Goal: Navigation & Orientation: Find specific page/section

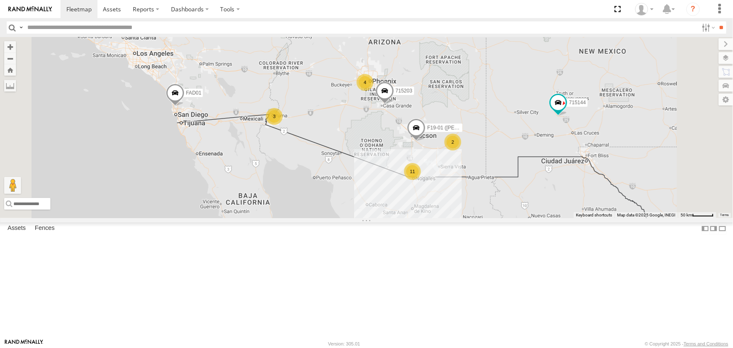
click at [0, 0] on div "FAD01" at bounding box center [0, 0] width 0 height 0
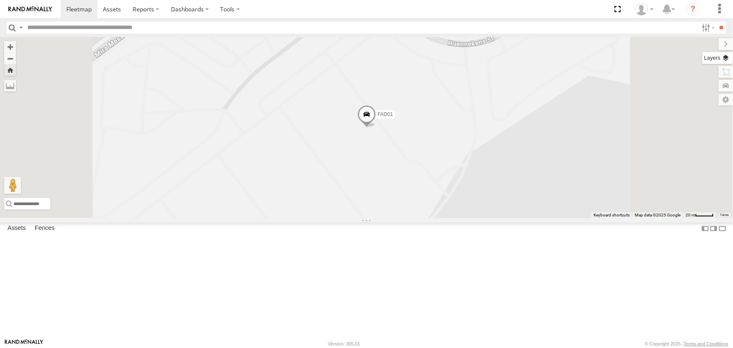
click at [725, 57] on label at bounding box center [717, 58] width 31 height 12
click at [0, 0] on span "Basemaps" at bounding box center [0, 0] width 0 height 0
click at [0, 0] on span "Satellite" at bounding box center [0, 0] width 0 height 0
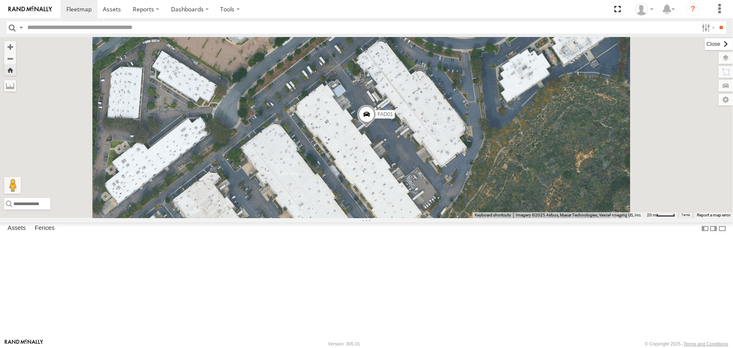
click at [705, 46] on label at bounding box center [719, 44] width 28 height 12
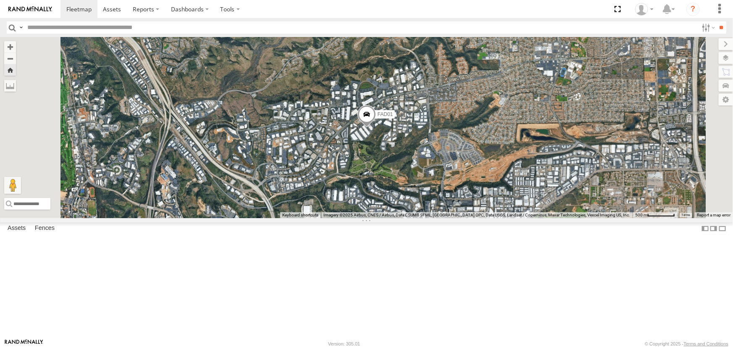
click at [0, 0] on div "714810" at bounding box center [0, 0] width 0 height 0
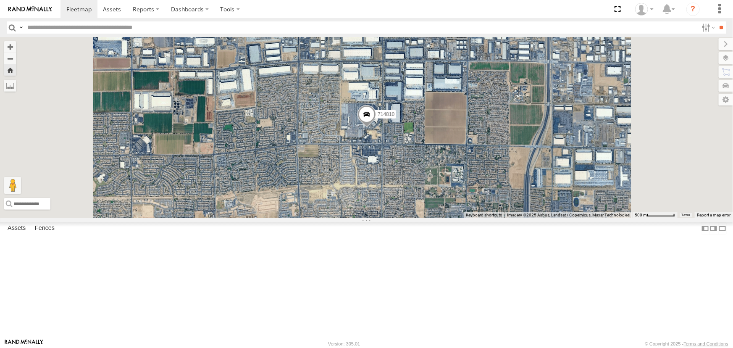
click at [0, 0] on div "P13 (Eduardo) All Assets" at bounding box center [0, 0] width 0 height 0
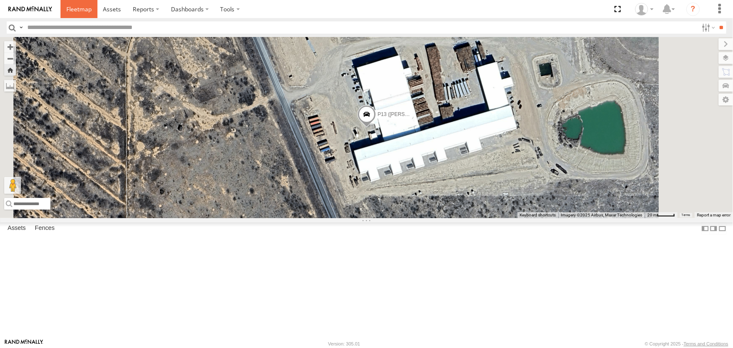
click at [81, 11] on span at bounding box center [78, 9] width 25 height 8
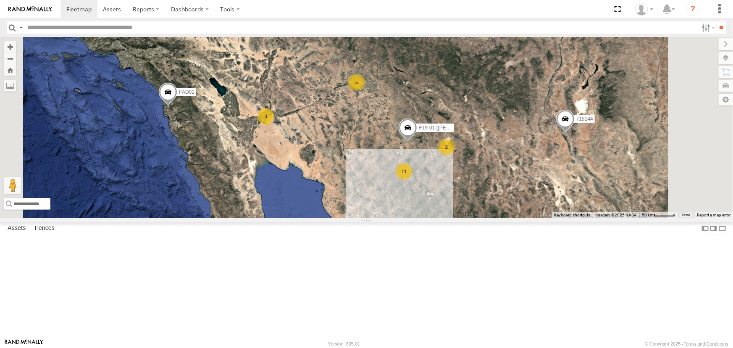
click at [0, 0] on div "FAD01" at bounding box center [0, 0] width 0 height 0
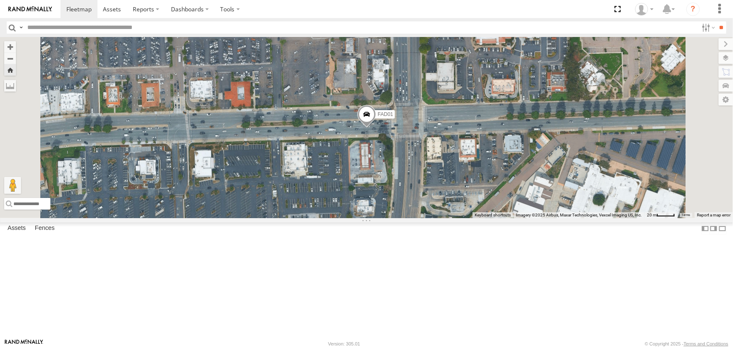
click at [0, 0] on div "Hino Box Truck" at bounding box center [0, 0] width 0 height 0
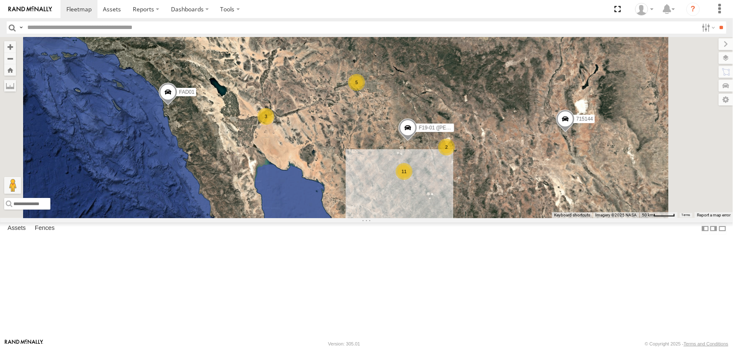
drag, startPoint x: 61, startPoint y: 255, endPoint x: 63, endPoint y: 243, distance: 11.5
click at [0, 0] on div "P13 (Eduardo) All Assets" at bounding box center [0, 0] width 0 height 0
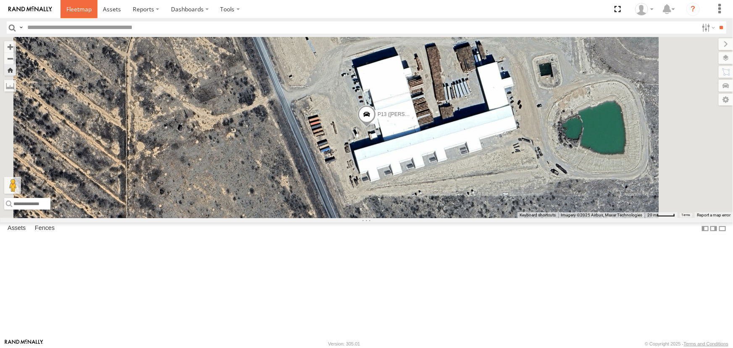
click at [84, 12] on span at bounding box center [78, 9] width 25 height 8
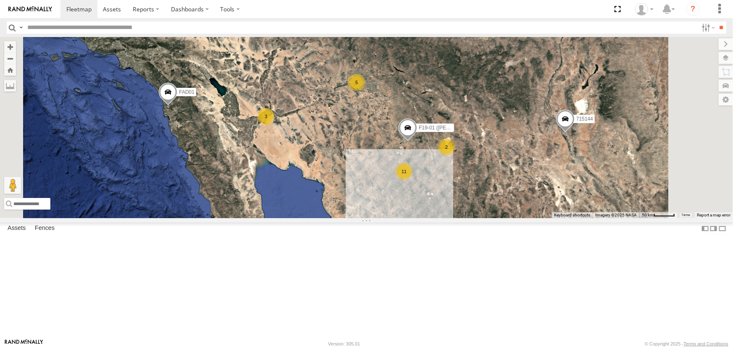
click at [0, 0] on div "P13 ([PERSON_NAME])" at bounding box center [0, 0] width 0 height 0
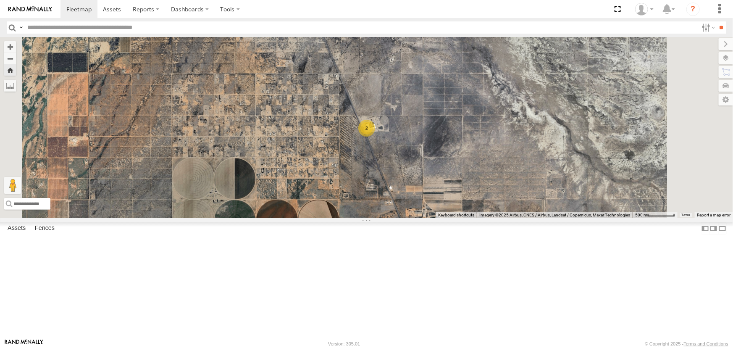
click at [0, 0] on div "FAD01" at bounding box center [0, 0] width 0 height 0
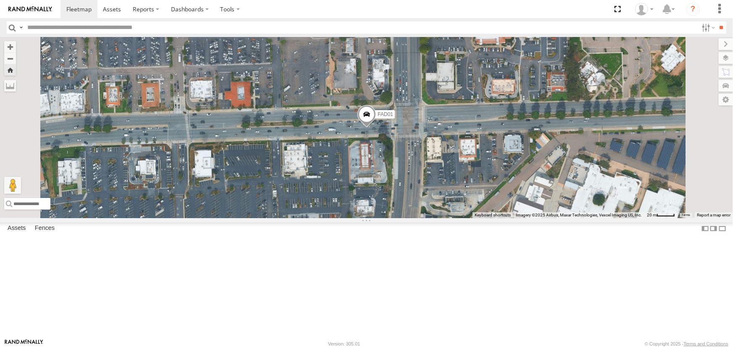
click at [0, 0] on div "715143" at bounding box center [0, 0] width 0 height 0
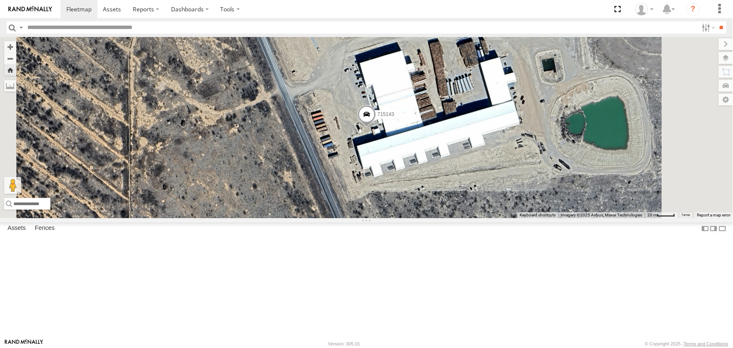
click at [0, 0] on div "P13 ([PERSON_NAME])" at bounding box center [0, 0] width 0 height 0
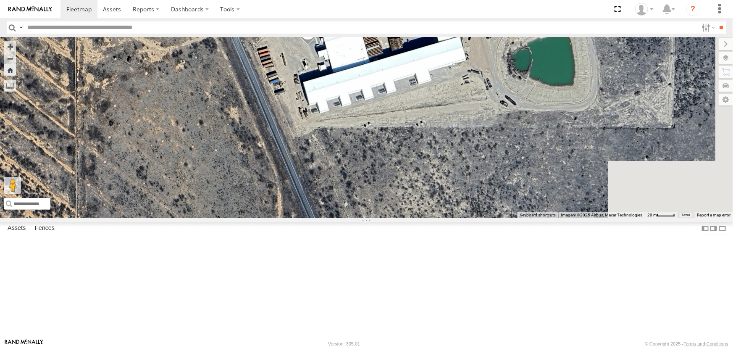
drag, startPoint x: 412, startPoint y: 235, endPoint x: 402, endPoint y: 289, distance: 54.1
click at [397, 218] on div "P13 ([PERSON_NAME])" at bounding box center [366, 127] width 733 height 181
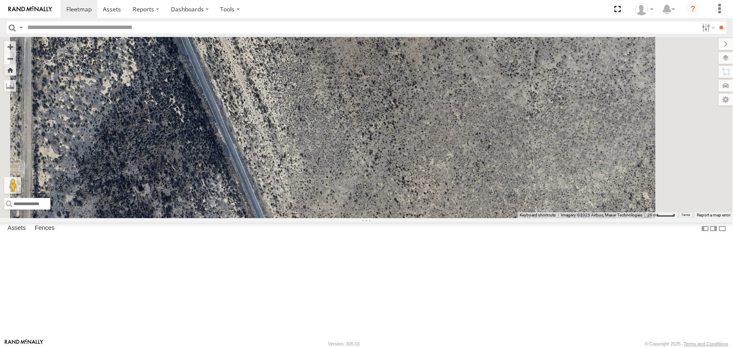
drag, startPoint x: 346, startPoint y: 206, endPoint x: 390, endPoint y: 269, distance: 76.9
click at [375, 218] on div "P13 ([PERSON_NAME])" at bounding box center [366, 127] width 733 height 181
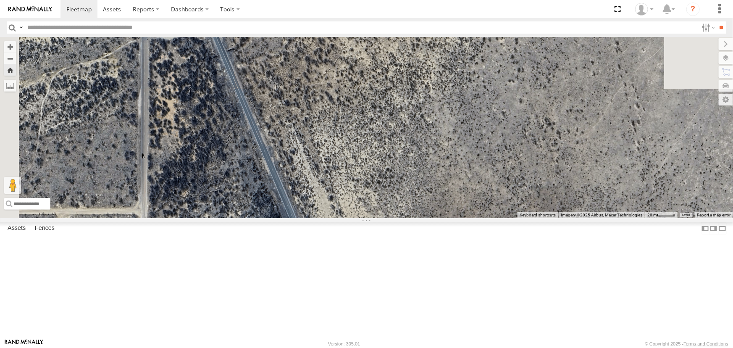
drag, startPoint x: 350, startPoint y: 161, endPoint x: 399, endPoint y: 257, distance: 107.1
click at [380, 218] on div "P13 ([PERSON_NAME])" at bounding box center [366, 127] width 733 height 181
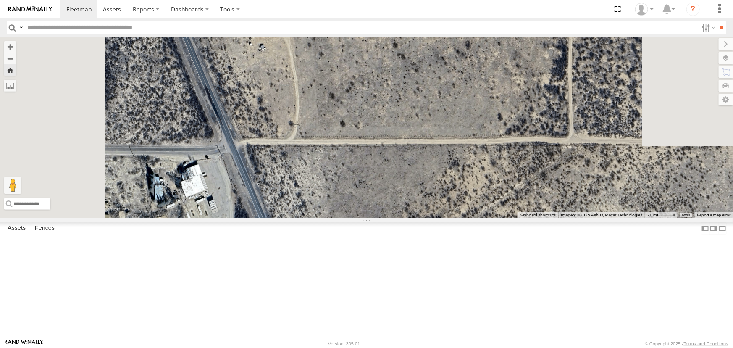
drag, startPoint x: 328, startPoint y: 180, endPoint x: 358, endPoint y: 296, distance: 119.3
click at [358, 218] on div "P13 ([PERSON_NAME])" at bounding box center [366, 127] width 733 height 181
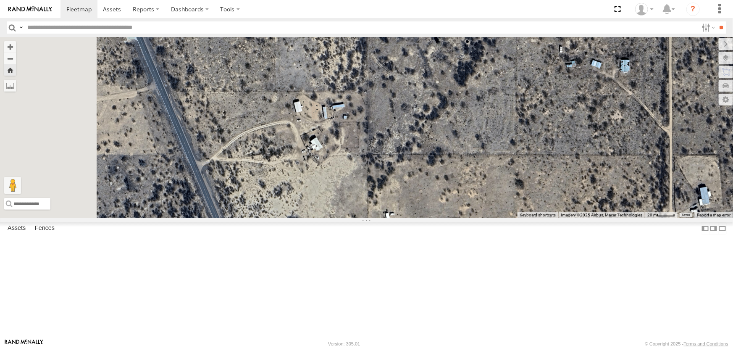
drag, startPoint x: 281, startPoint y: 170, endPoint x: 388, endPoint y: 306, distance: 173.0
click at [378, 218] on div "P13 ([PERSON_NAME])" at bounding box center [366, 127] width 733 height 181
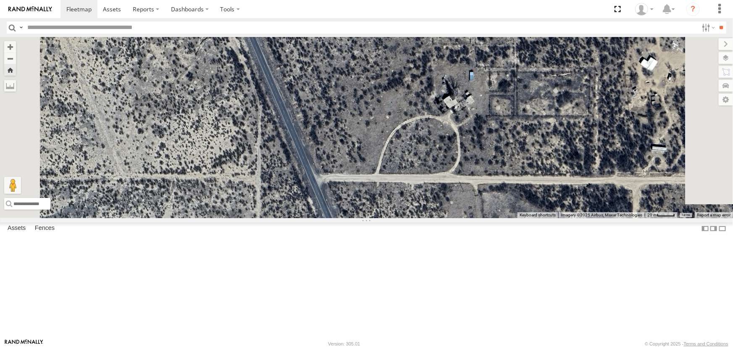
drag, startPoint x: 390, startPoint y: 209, endPoint x: 414, endPoint y: 322, distance: 115.8
click at [414, 218] on div "P13 ([PERSON_NAME])" at bounding box center [366, 127] width 733 height 181
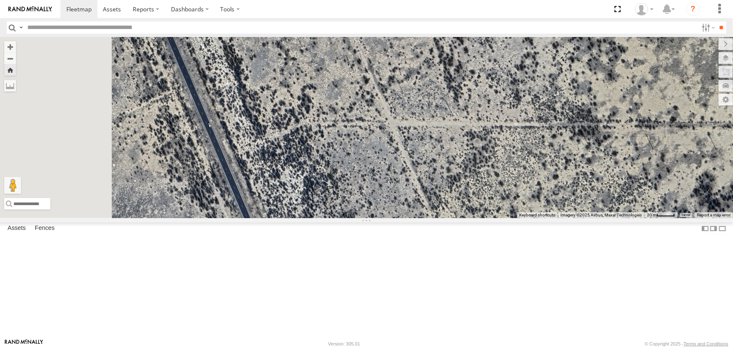
drag, startPoint x: 286, startPoint y: 148, endPoint x: 396, endPoint y: 365, distance: 243.5
click at [396, 347] on html at bounding box center [366, 174] width 733 height 348
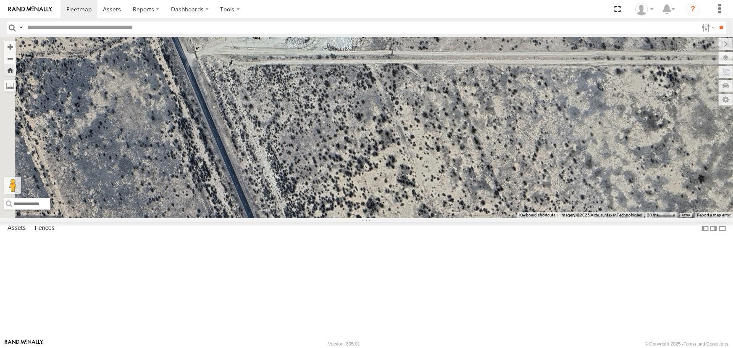
drag, startPoint x: 265, startPoint y: 109, endPoint x: 336, endPoint y: 295, distance: 199.2
click at [334, 218] on div "P13 ([PERSON_NAME])" at bounding box center [366, 127] width 733 height 181
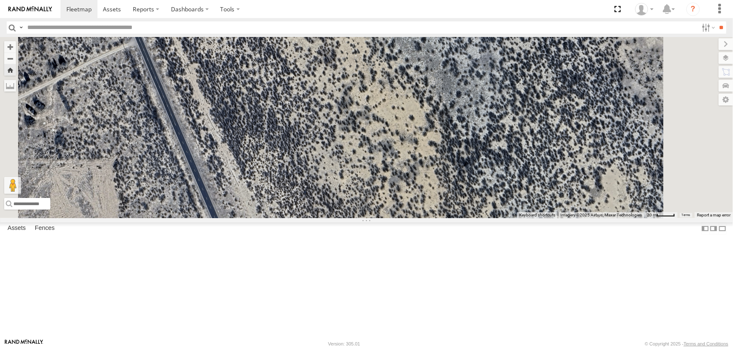
drag, startPoint x: 276, startPoint y: 171, endPoint x: 368, endPoint y: 319, distance: 174.6
click at [365, 218] on div "P13 ([PERSON_NAME])" at bounding box center [366, 127] width 733 height 181
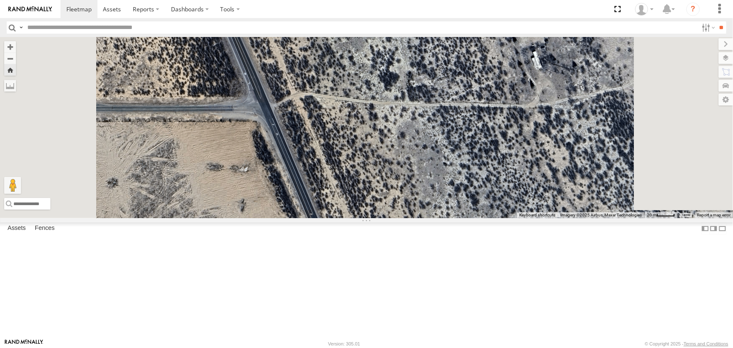
drag, startPoint x: 365, startPoint y: 247, endPoint x: 366, endPoint y: 276, distance: 29.4
click at [368, 218] on div "P13 ([PERSON_NAME])" at bounding box center [366, 127] width 733 height 181
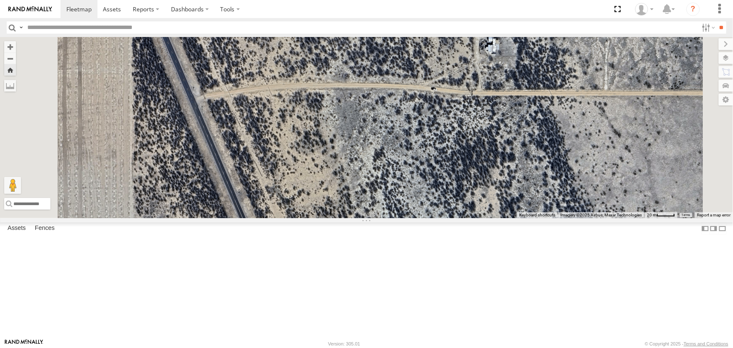
drag, startPoint x: 308, startPoint y: 178, endPoint x: 346, endPoint y: 313, distance: 140.9
click at [344, 218] on div "P13 ([PERSON_NAME])" at bounding box center [366, 127] width 733 height 181
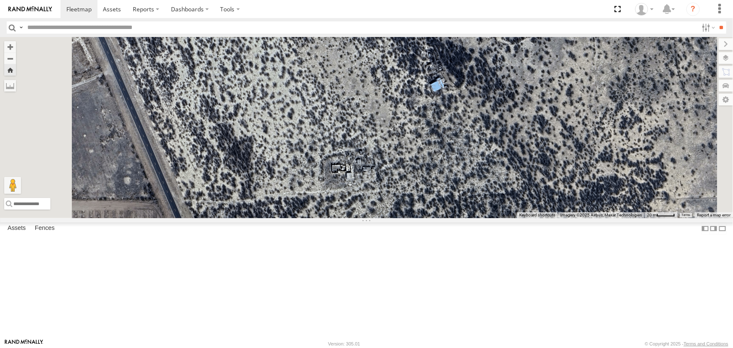
drag, startPoint x: 267, startPoint y: 207, endPoint x: 369, endPoint y: 343, distance: 170.4
click at [320, 218] on div "P13 ([PERSON_NAME])" at bounding box center [366, 127] width 733 height 181
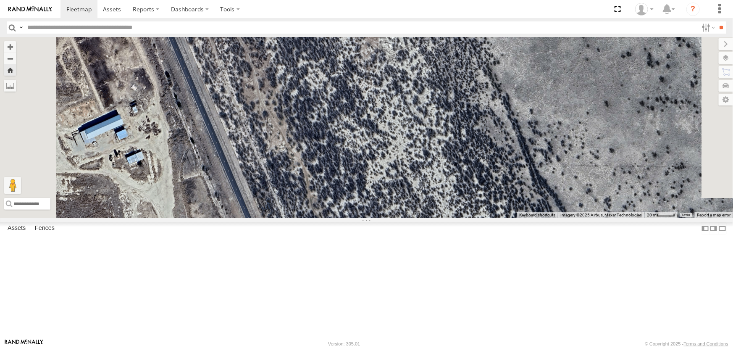
drag, startPoint x: 349, startPoint y: 288, endPoint x: 358, endPoint y: 314, distance: 27.4
click at [358, 218] on div "P13 ([PERSON_NAME])" at bounding box center [366, 127] width 733 height 181
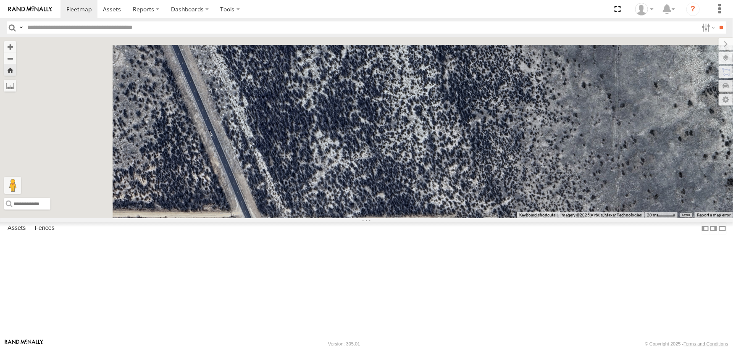
drag, startPoint x: 312, startPoint y: 192, endPoint x: 380, endPoint y: 350, distance: 172.1
click at [380, 347] on html at bounding box center [366, 174] width 733 height 348
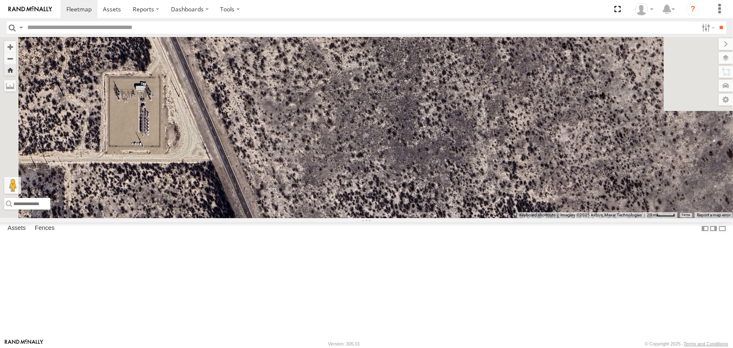
drag, startPoint x: 320, startPoint y: 224, endPoint x: 384, endPoint y: 346, distance: 137.7
click at [384, 344] on body at bounding box center [366, 174] width 733 height 348
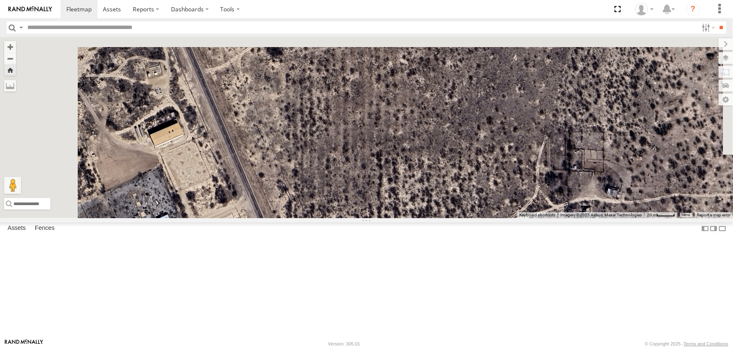
drag, startPoint x: 330, startPoint y: 209, endPoint x: 381, endPoint y: 364, distance: 163.1
click at [381, 347] on html at bounding box center [366, 174] width 733 height 348
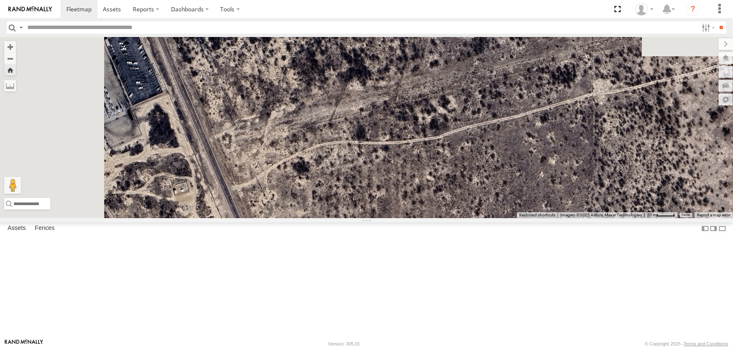
drag, startPoint x: 294, startPoint y: 184, endPoint x: 339, endPoint y: 319, distance: 142.8
click at [338, 218] on div "P13 ([PERSON_NAME])" at bounding box center [366, 127] width 733 height 181
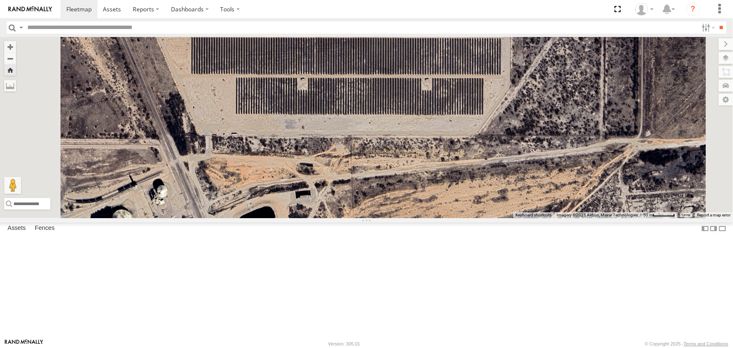
drag, startPoint x: 291, startPoint y: 224, endPoint x: 379, endPoint y: 336, distance: 142.0
click at [370, 347] on html at bounding box center [366, 174] width 733 height 348
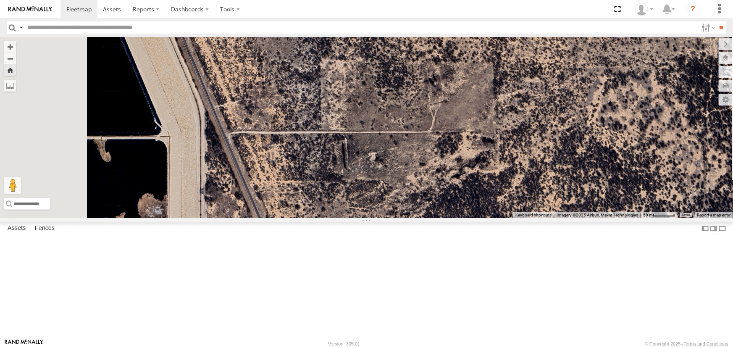
drag, startPoint x: 346, startPoint y: 251, endPoint x: 383, endPoint y: 347, distance: 102.9
click at [378, 339] on body at bounding box center [366, 174] width 733 height 348
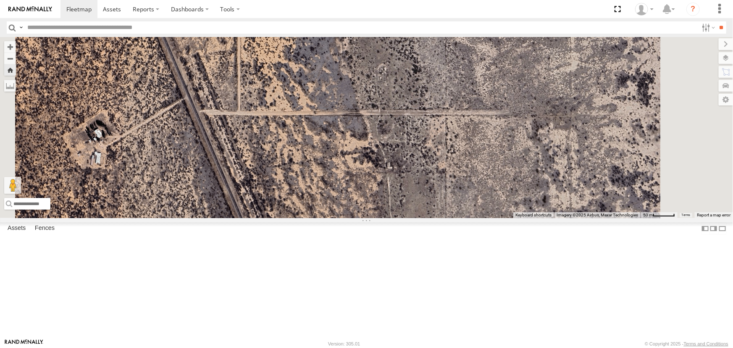
drag, startPoint x: 340, startPoint y: 246, endPoint x: 325, endPoint y: 235, distance: 18.7
click at [352, 218] on div "P13 ([PERSON_NAME])" at bounding box center [366, 127] width 733 height 181
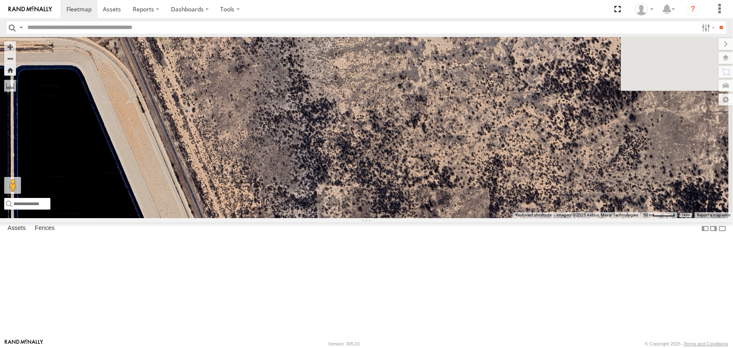
drag, startPoint x: 413, startPoint y: 265, endPoint x: 368, endPoint y: 179, distance: 96.6
click at [372, 188] on div "P13 ([PERSON_NAME])" at bounding box center [366, 127] width 733 height 181
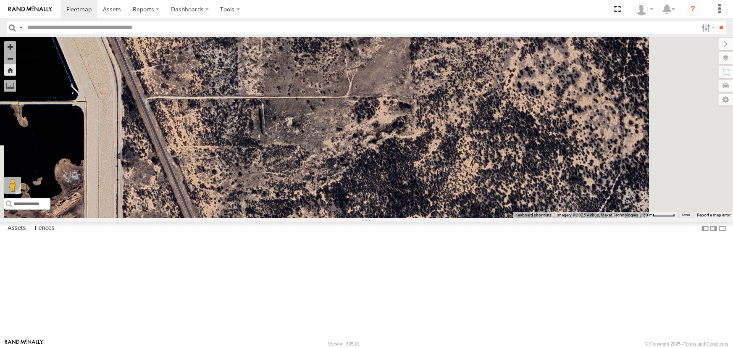
drag, startPoint x: 416, startPoint y: 324, endPoint x: 330, endPoint y: 116, distance: 224.7
click at [357, 163] on div "P13 ([PERSON_NAME])" at bounding box center [366, 127] width 733 height 181
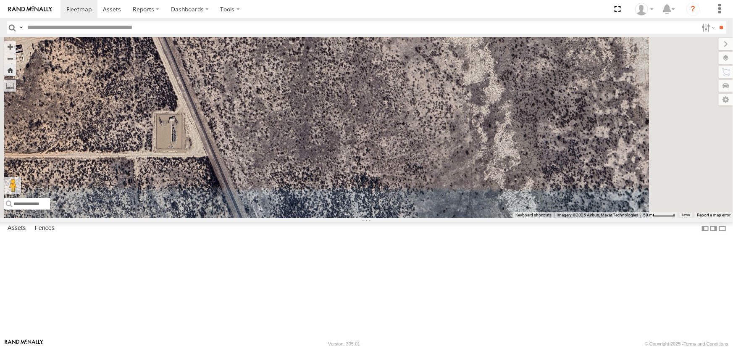
drag, startPoint x: 359, startPoint y: 247, endPoint x: 312, endPoint y: 146, distance: 112.2
click at [327, 174] on div "P13 ([PERSON_NAME])" at bounding box center [366, 127] width 733 height 181
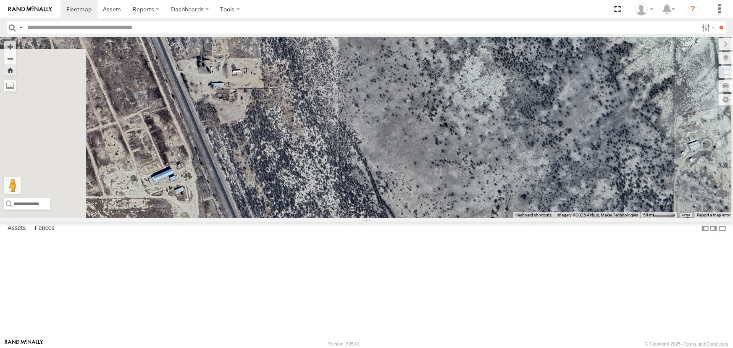
drag, startPoint x: 358, startPoint y: 234, endPoint x: 334, endPoint y: 164, distance: 74.8
click at [339, 186] on div "P13 ([PERSON_NAME])" at bounding box center [366, 127] width 733 height 181
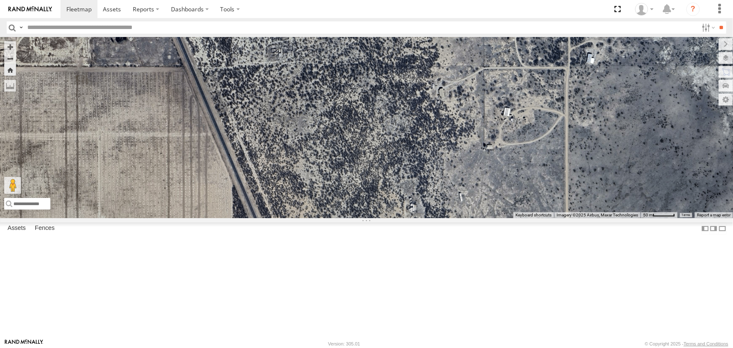
drag, startPoint x: 339, startPoint y: 221, endPoint x: 423, endPoint y: 328, distance: 136.5
click at [423, 218] on div "P13 ([PERSON_NAME])" at bounding box center [366, 127] width 733 height 181
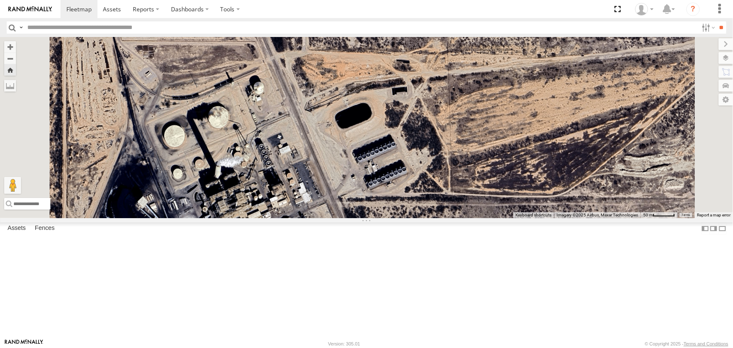
drag, startPoint x: 382, startPoint y: 174, endPoint x: 408, endPoint y: 305, distance: 133.7
click at [408, 218] on div "P13 ([PERSON_NAME])" at bounding box center [366, 127] width 733 height 181
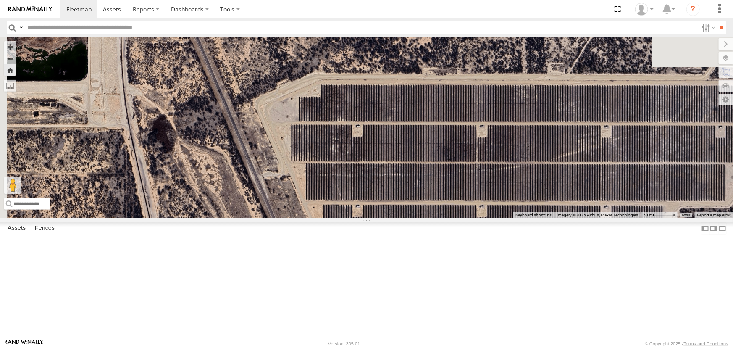
drag, startPoint x: 327, startPoint y: 176, endPoint x: 347, endPoint y: 273, distance: 99.6
click at [343, 218] on div "P13 ([PERSON_NAME])" at bounding box center [366, 127] width 733 height 181
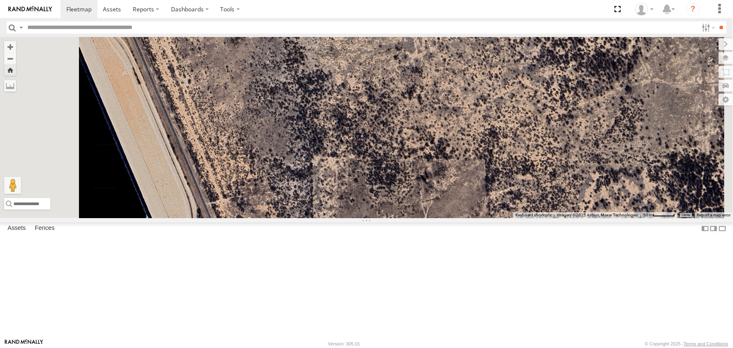
drag, startPoint x: 297, startPoint y: 201, endPoint x: 337, endPoint y: 281, distance: 90.2
click at [333, 218] on div "P13 ([PERSON_NAME])" at bounding box center [366, 127] width 733 height 181
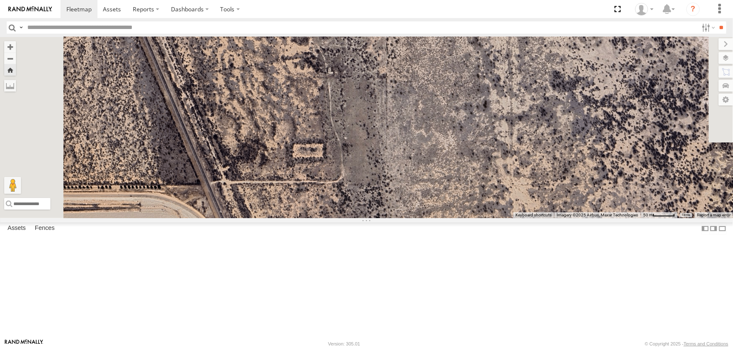
drag, startPoint x: 308, startPoint y: 216, endPoint x: 316, endPoint y: 259, distance: 43.5
click at [319, 218] on div "P13 ([PERSON_NAME])" at bounding box center [366, 127] width 733 height 181
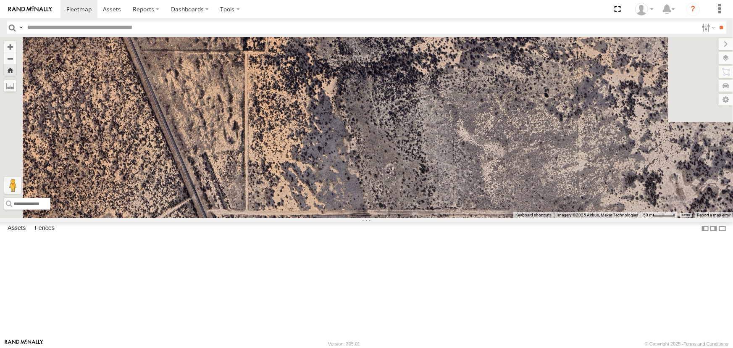
drag, startPoint x: 321, startPoint y: 239, endPoint x: 351, endPoint y: 288, distance: 57.4
click at [330, 218] on div "P13 ([PERSON_NAME])" at bounding box center [366, 127] width 733 height 181
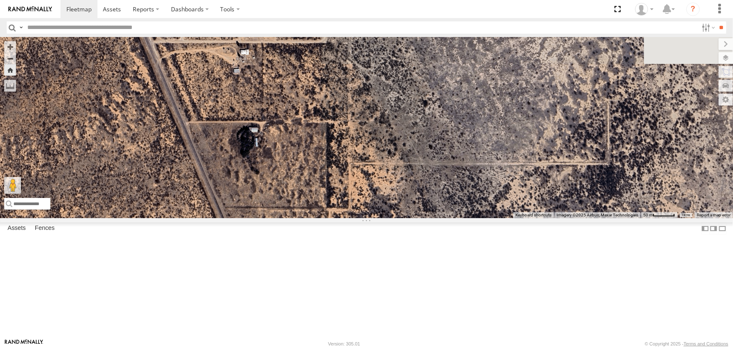
drag
click at [334, 218] on div "P13 ([PERSON_NAME])" at bounding box center [366, 127] width 733 height 181
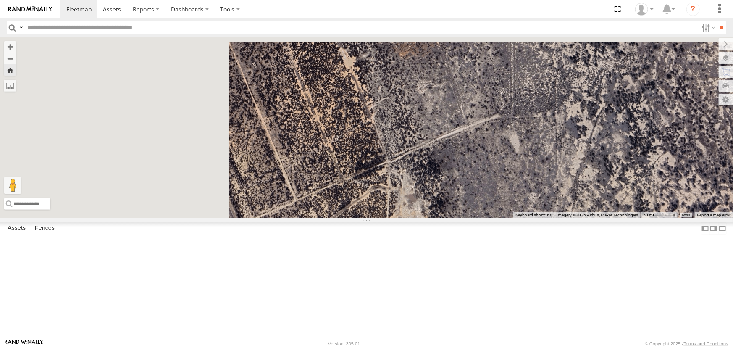
click at [430, 347] on html at bounding box center [366, 174] width 733 height 348
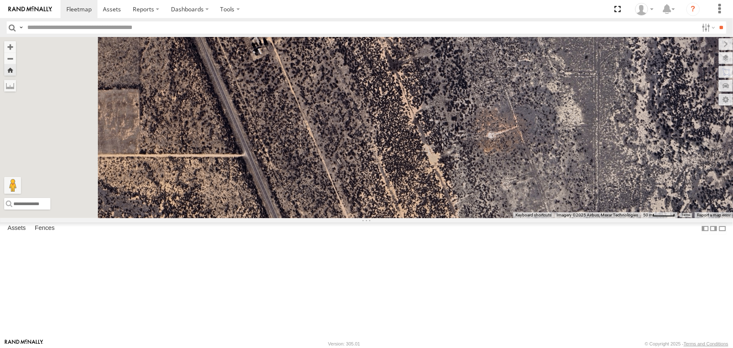
click at [393, 218] on div "P13 ([PERSON_NAME])" at bounding box center [366, 127] width 733 height 181
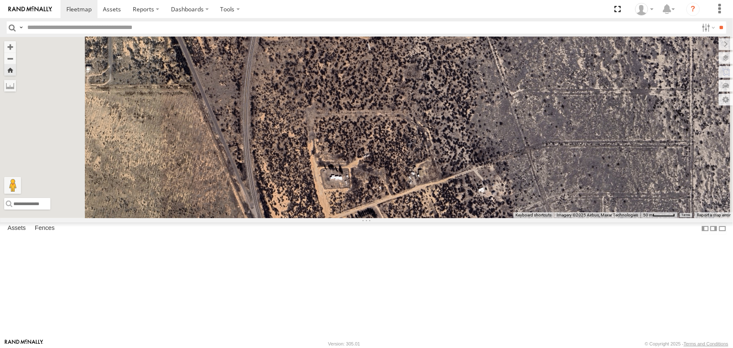
click at [375, 218] on div "P13 ([PERSON_NAME])" at bounding box center [366, 127] width 733 height 181
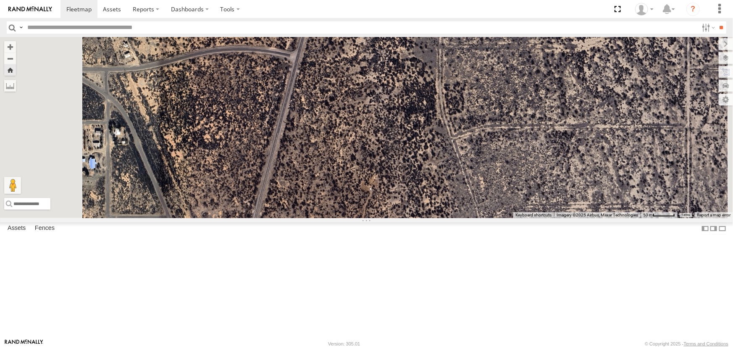
click at [361, 218] on div "P13 ([PERSON_NAME])" at bounding box center [366, 127] width 733 height 181
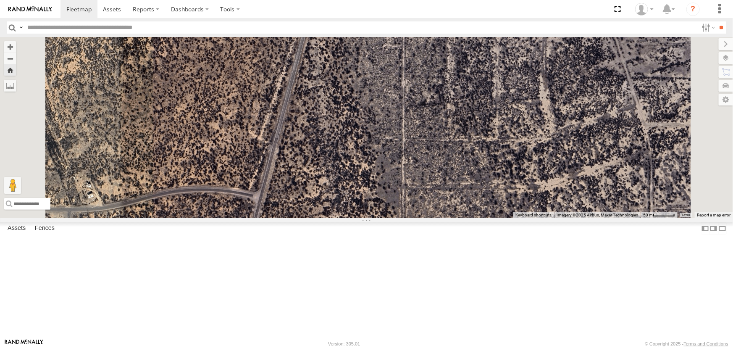
click at [342, 218] on div "P13 ([PERSON_NAME])" at bounding box center [366, 127] width 733 height 181
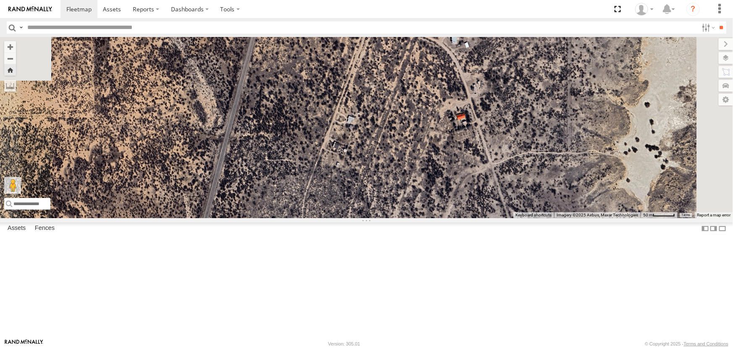
click at [345, 218] on div "P13 ([PERSON_NAME])" at bounding box center [366, 127] width 733 height 181
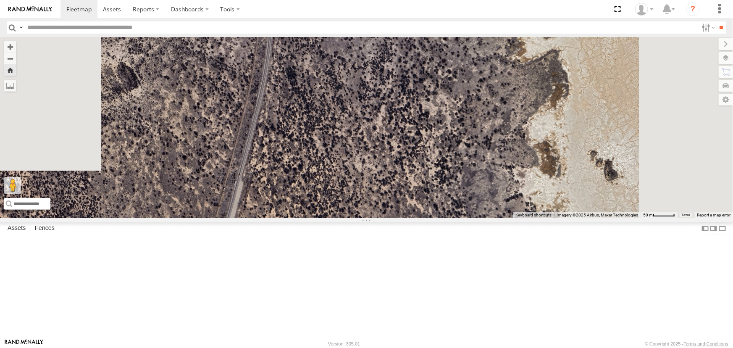
click at [355, 218] on div "P13 ([PERSON_NAME])" at bounding box center [366, 127] width 733 height 181
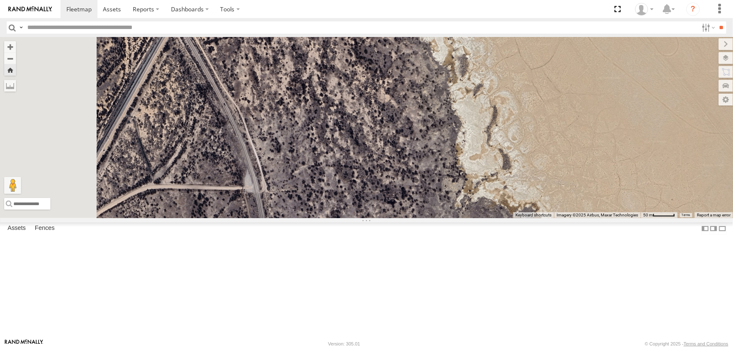
click at [375, 218] on div "P13 ([PERSON_NAME])" at bounding box center [366, 127] width 733 height 181
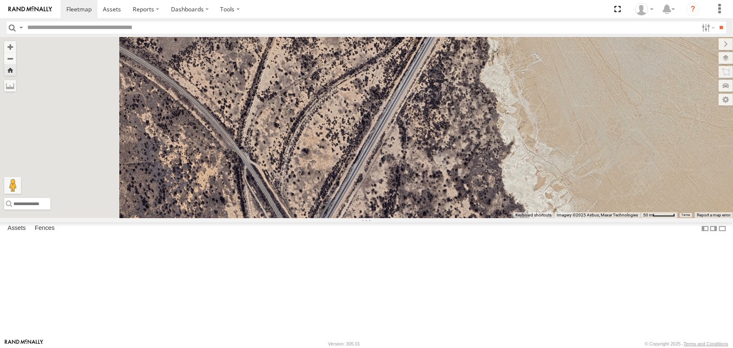
click at [428, 218] on div "P13 ([PERSON_NAME])" at bounding box center [366, 127] width 733 height 181
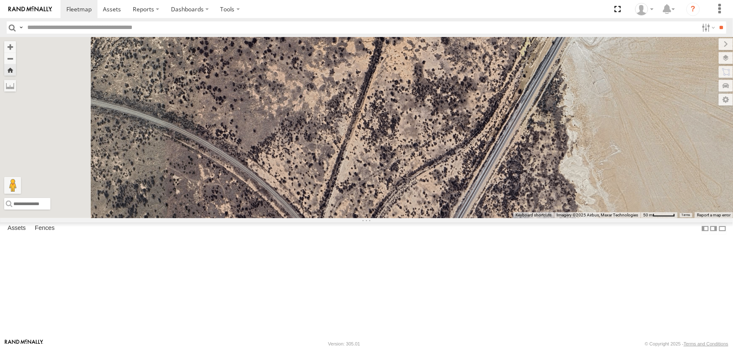
click at [460, 218] on div "P13 ([PERSON_NAME])" at bounding box center [366, 127] width 733 height 181
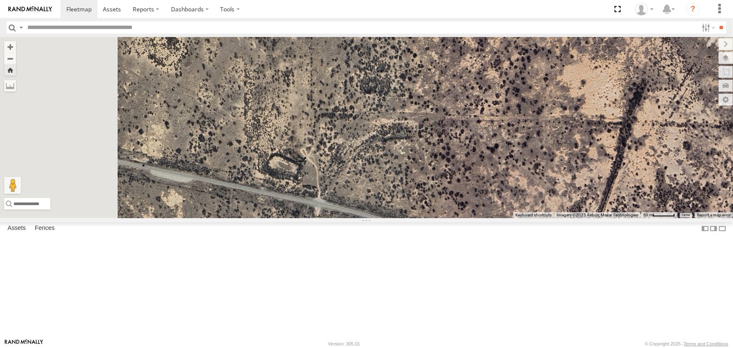
click at [458, 218] on div "P13 ([PERSON_NAME])" at bounding box center [366, 127] width 733 height 181
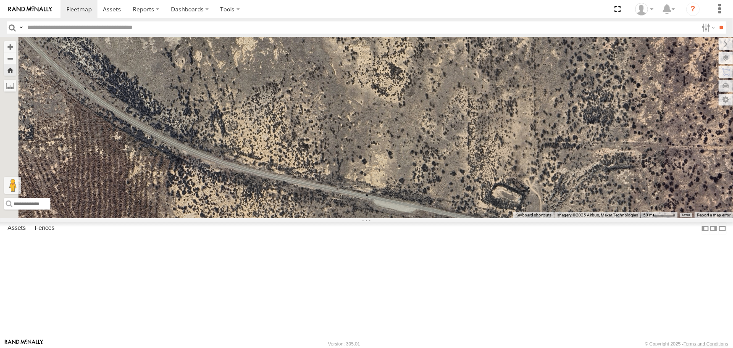
click at [510, 218] on div "P13 ([PERSON_NAME])" at bounding box center [366, 127] width 733 height 181
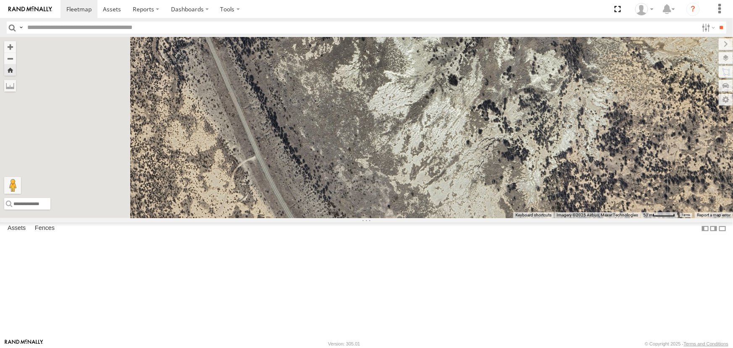
click at [492, 347] on html at bounding box center [366, 174] width 733 height 348
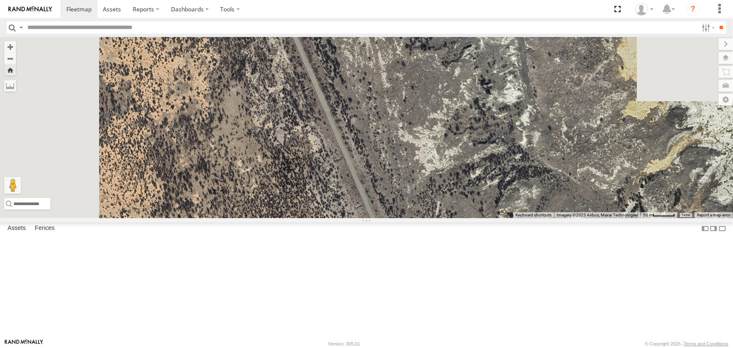
click at [486, 218] on div "P13 ([PERSON_NAME])" at bounding box center [366, 127] width 733 height 181
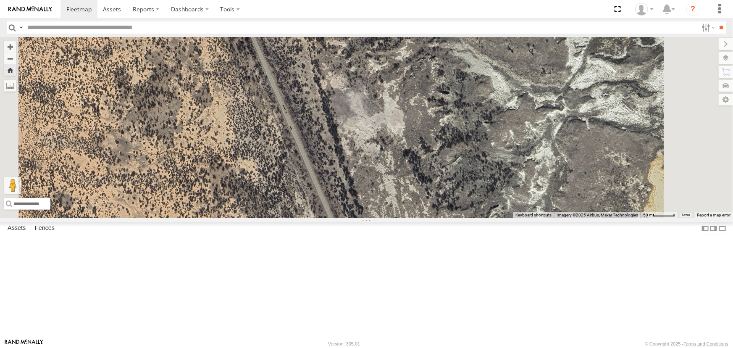
click at [386, 218] on div "P13 ([PERSON_NAME])" at bounding box center [366, 127] width 733 height 181
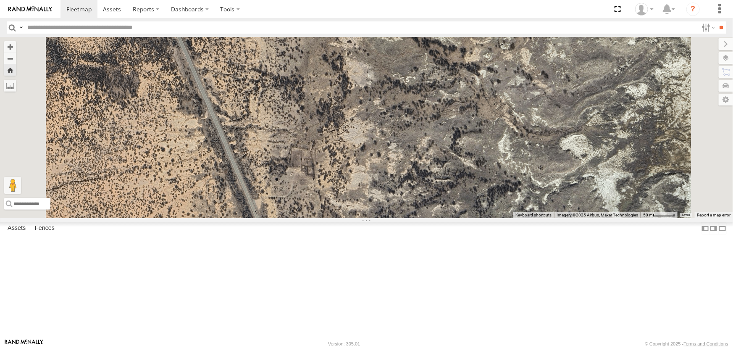
click at [363, 218] on div "P13 ([PERSON_NAME])" at bounding box center [366, 127] width 733 height 181
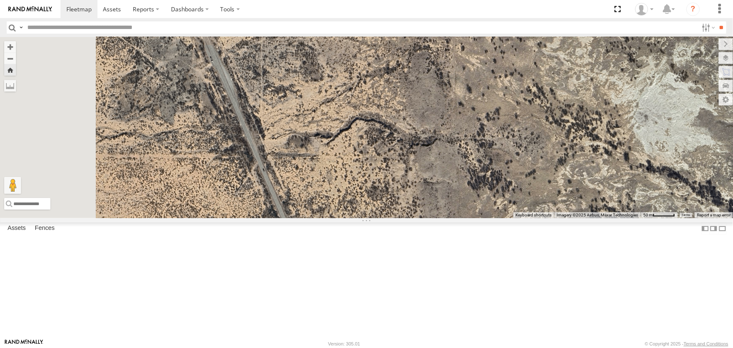
click at [399, 218] on div "P13 ([PERSON_NAME])" at bounding box center [366, 127] width 733 height 181
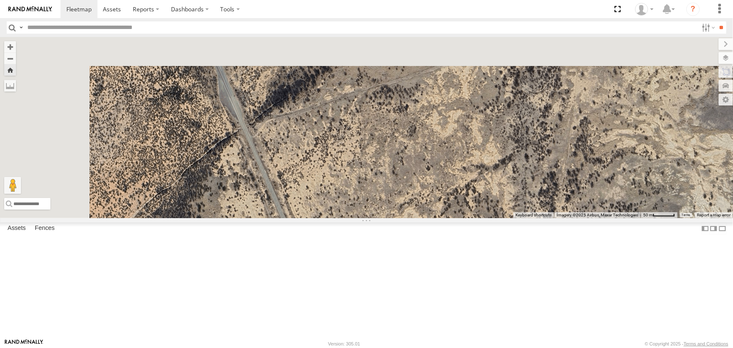
click at [406, 218] on div "P13 ([PERSON_NAME])" at bounding box center [366, 127] width 733 height 181
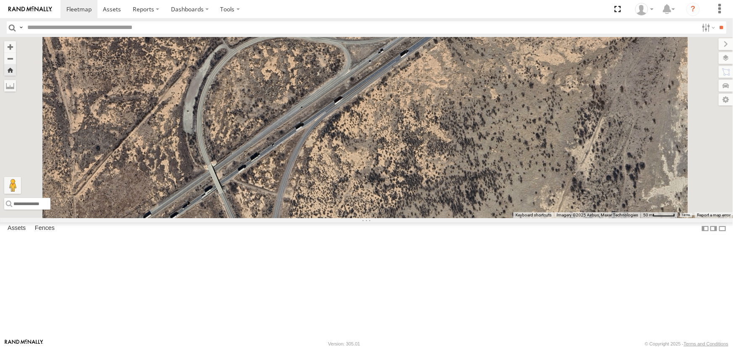
click at [355, 218] on div "P13 ([PERSON_NAME])" at bounding box center [366, 127] width 733 height 181
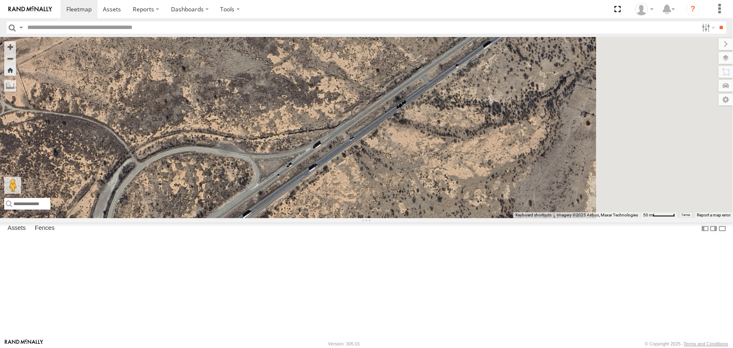
click at [353, 218] on div "P13 ([PERSON_NAME])" at bounding box center [366, 127] width 733 height 181
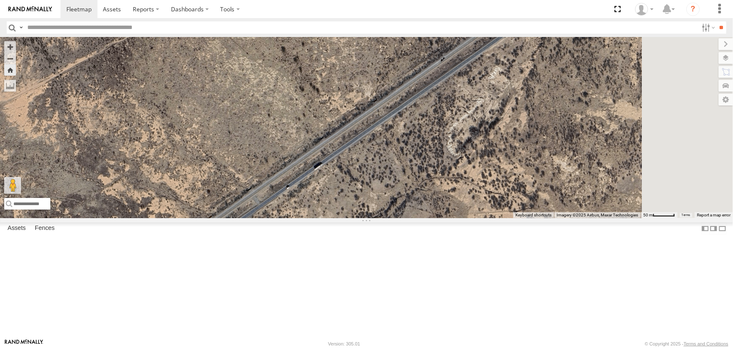
click at [456, 218] on div "P13 ([PERSON_NAME])" at bounding box center [366, 127] width 733 height 181
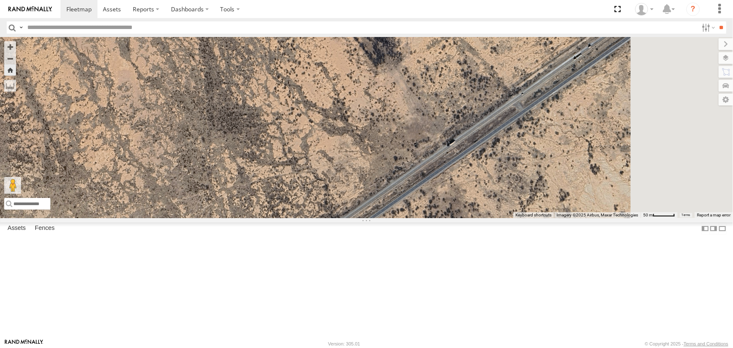
click at [452, 218] on div "P13 ([PERSON_NAME])" at bounding box center [366, 127] width 733 height 181
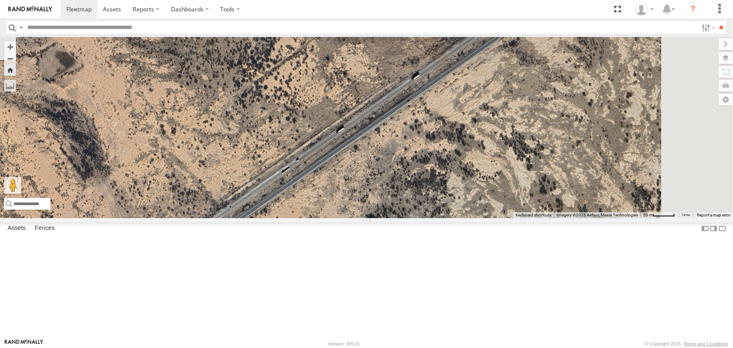
click at [428, 218] on div "P13 ([PERSON_NAME])" at bounding box center [366, 127] width 733 height 181
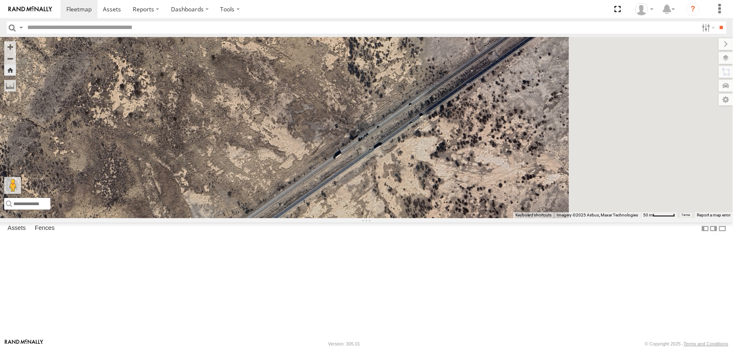
click at [377, 218] on div "P13 ([PERSON_NAME])" at bounding box center [366, 127] width 733 height 181
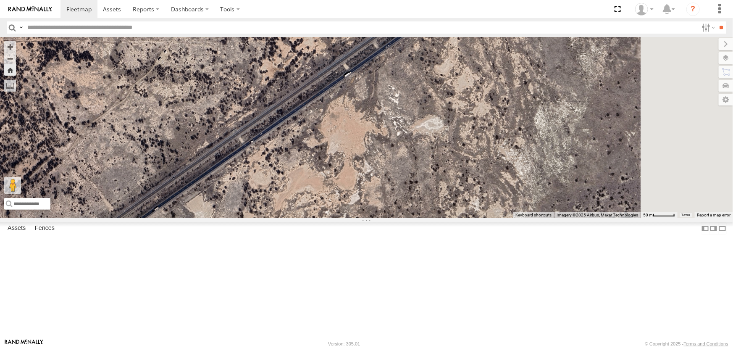
click at [326, 218] on div "P13 ([PERSON_NAME])" at bounding box center [366, 127] width 733 height 181
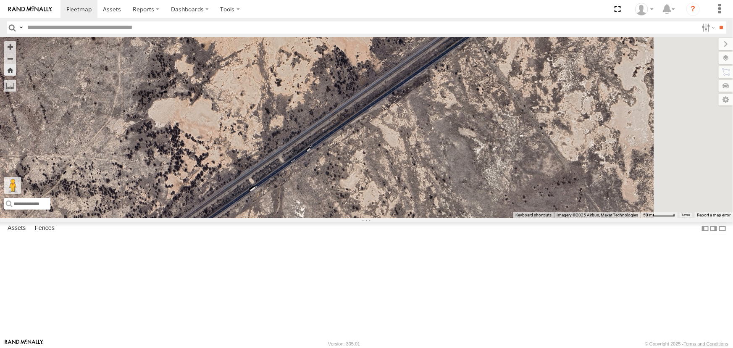
click at [391, 218] on div "P13 ([PERSON_NAME])" at bounding box center [366, 127] width 733 height 181
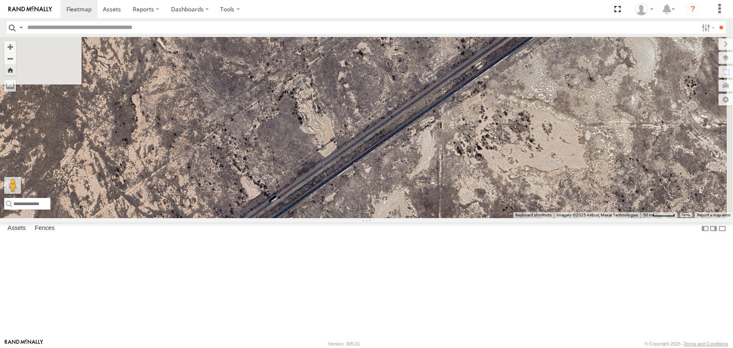
click at [369, 218] on div "P13 ([PERSON_NAME])" at bounding box center [366, 127] width 733 height 181
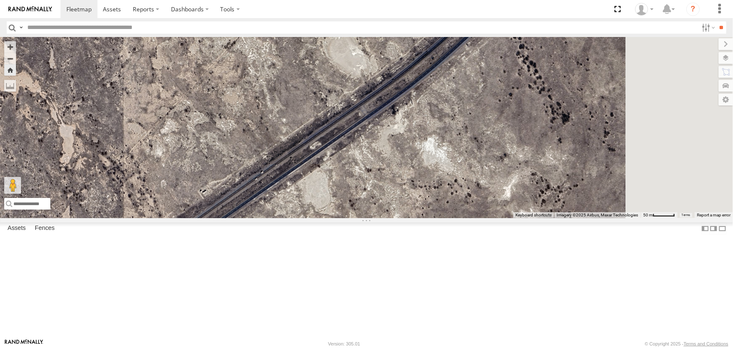
click at [347, 218] on div "P13 ([PERSON_NAME])" at bounding box center [366, 127] width 733 height 181
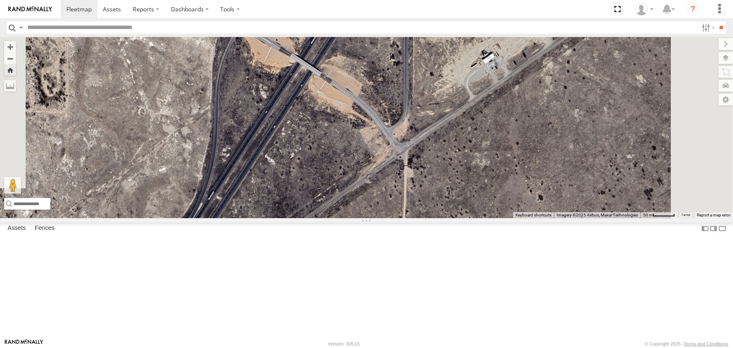
click at [441, 218] on div "P13 ([PERSON_NAME])" at bounding box center [366, 127] width 733 height 181
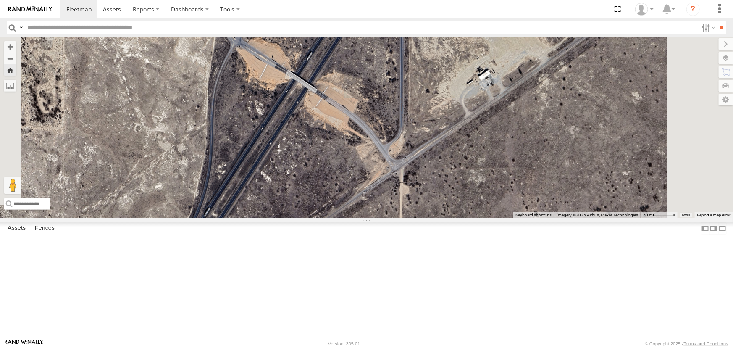
click at [356, 218] on div "P13 ([PERSON_NAME])" at bounding box center [366, 127] width 733 height 181
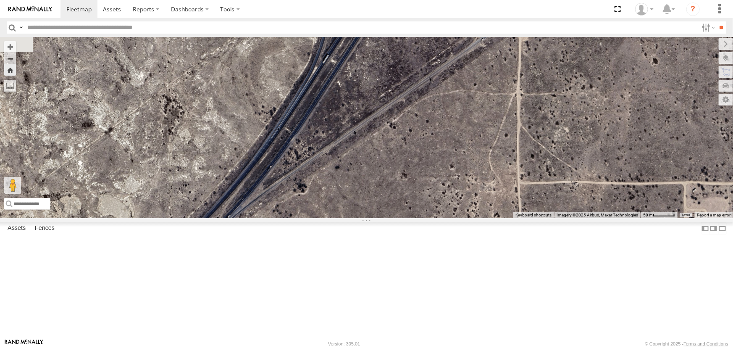
click at [390, 205] on div "P13 ([PERSON_NAME])" at bounding box center [366, 127] width 733 height 181
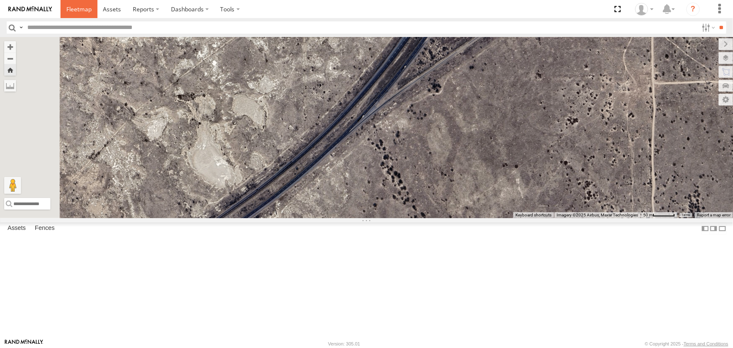
click at [75, 12] on span at bounding box center [78, 9] width 25 height 8
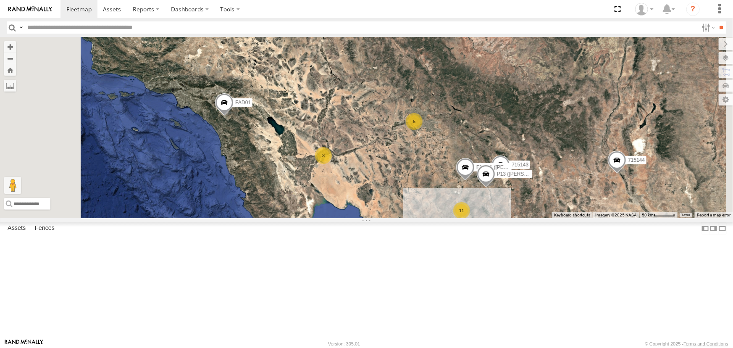
drag, startPoint x: 444, startPoint y: 204, endPoint x: 449, endPoint y: 222, distance: 18.9
click at [503, 218] on div "FAD01 F19-01 ([PERSON_NAME]) 715144 715143 P13 ([PERSON_NAME]) 5 11 3" at bounding box center [366, 127] width 733 height 181
click at [0, 0] on div "FAD01" at bounding box center [0, 0] width 0 height 0
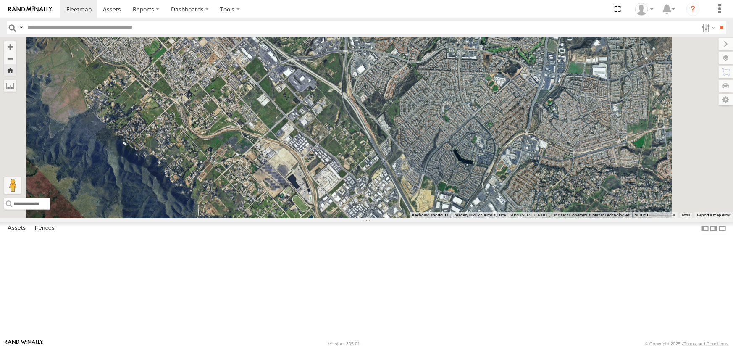
click at [0, 0] on div "P13 ([PERSON_NAME])" at bounding box center [0, 0] width 0 height 0
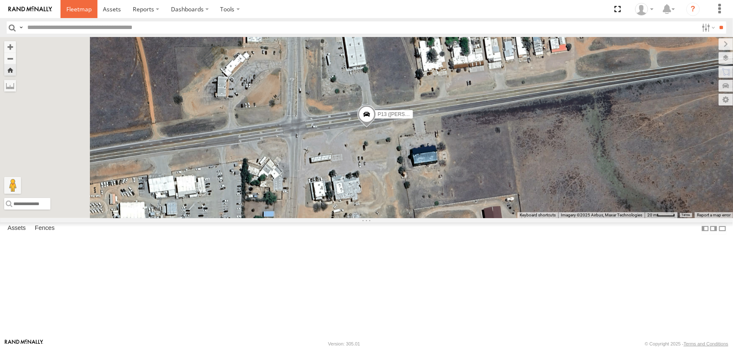
click at [80, 5] on span at bounding box center [78, 9] width 25 height 8
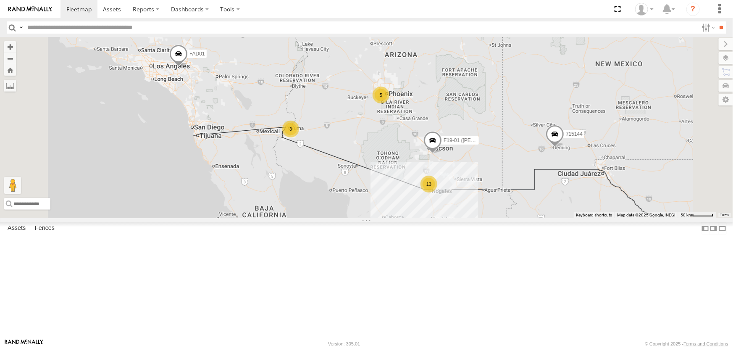
drag, startPoint x: 731, startPoint y: 57, endPoint x: 726, endPoint y: 57, distance: 4.6
click at [731, 57] on label at bounding box center [726, 58] width 14 height 12
click at [0, 0] on span "Basemaps" at bounding box center [0, 0] width 0 height 0
click at [0, 0] on span "Satellite" at bounding box center [0, 0] width 0 height 0
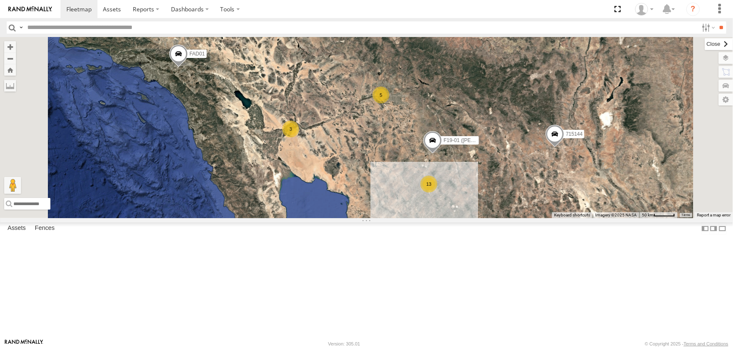
click at [705, 41] on label at bounding box center [719, 44] width 28 height 12
click at [0, 0] on div "FAD01" at bounding box center [0, 0] width 0 height 0
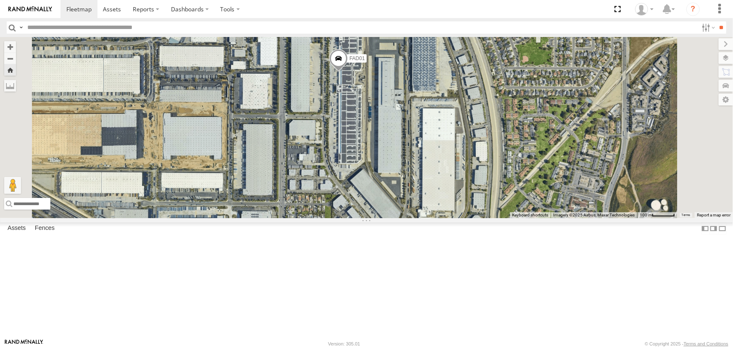
drag, startPoint x: 449, startPoint y: 248, endPoint x: 433, endPoint y: 152, distance: 97.5
click at [433, 152] on div "FAD01" at bounding box center [366, 127] width 733 height 181
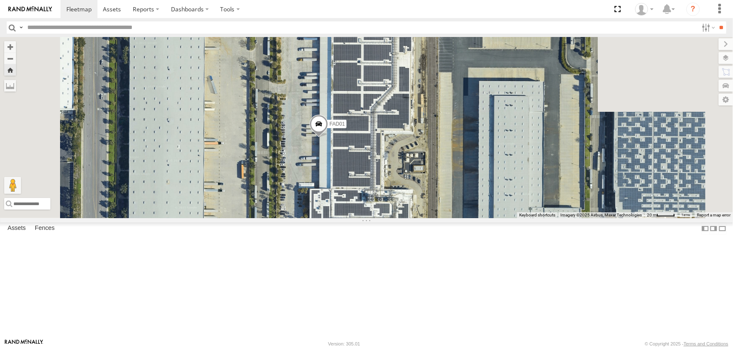
drag, startPoint x: 425, startPoint y: 111, endPoint x: 417, endPoint y: 303, distance: 192.1
click at [417, 218] on div "FAD01" at bounding box center [366, 127] width 733 height 181
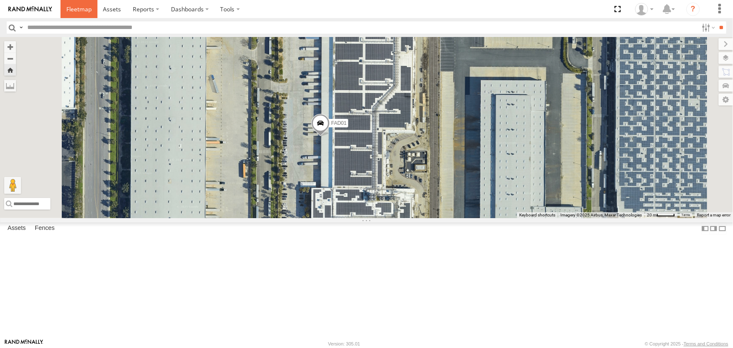
click at [77, 7] on span at bounding box center [78, 9] width 25 height 8
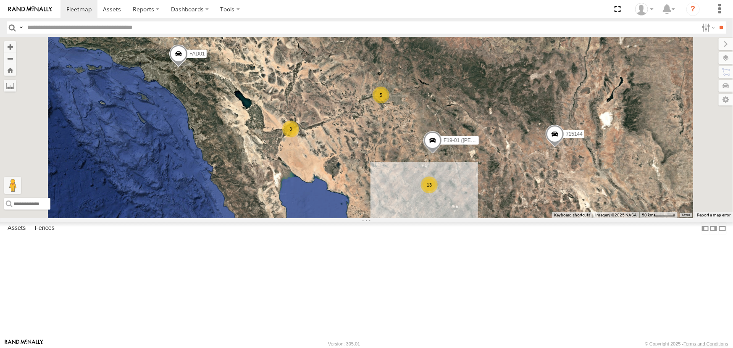
click at [0, 0] on div "P13 ([PERSON_NAME])" at bounding box center [0, 0] width 0 height 0
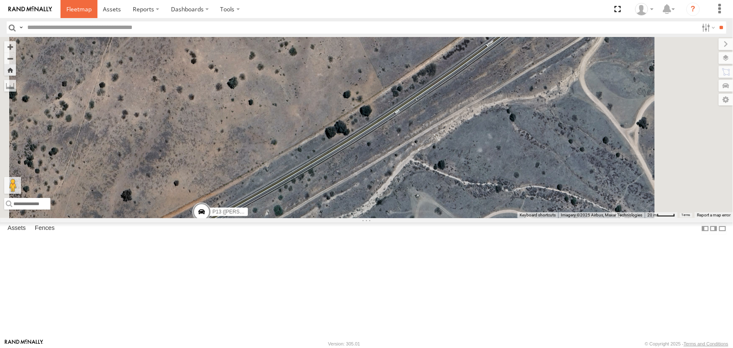
click at [75, 8] on span at bounding box center [78, 9] width 25 height 8
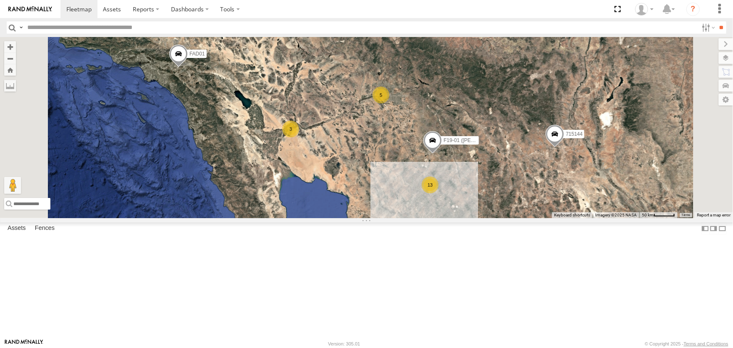
click at [0, 0] on div "P13 ([PERSON_NAME])" at bounding box center [0, 0] width 0 height 0
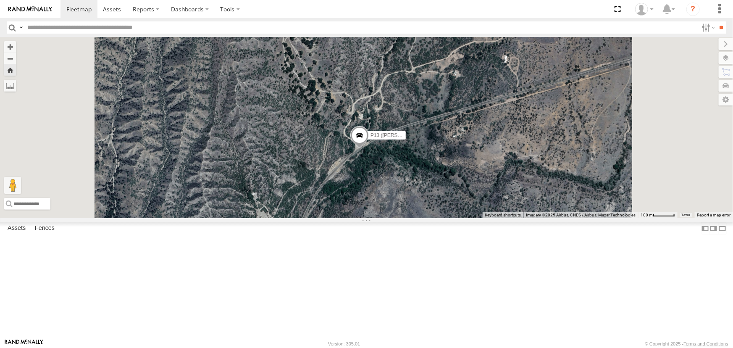
drag, startPoint x: 418, startPoint y: 235, endPoint x: 416, endPoint y: 181, distance: 54.2
click at [416, 182] on div "P13 ([PERSON_NAME])" at bounding box center [366, 127] width 733 height 181
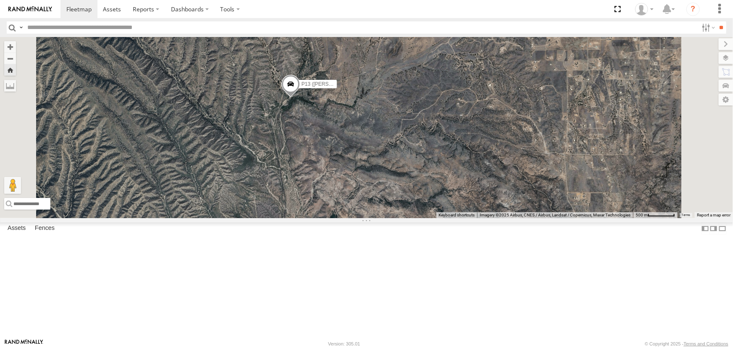
drag, startPoint x: 367, startPoint y: 181, endPoint x: 364, endPoint y: 189, distance: 8.4
click at [363, 175] on div "P13 ([PERSON_NAME])" at bounding box center [366, 127] width 733 height 181
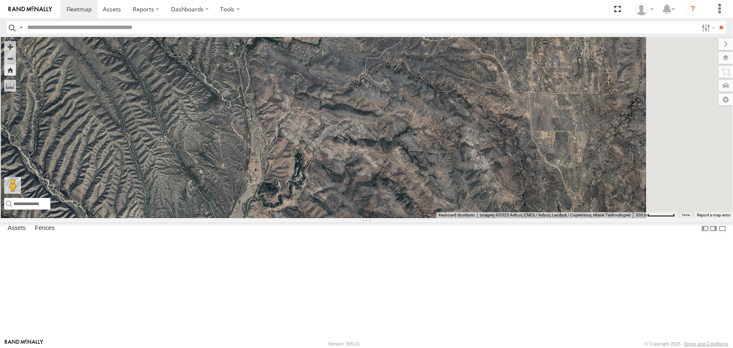
drag, startPoint x: 362, startPoint y: 260, endPoint x: 352, endPoint y: 198, distance: 62.9
click at [352, 200] on div "P13 ([PERSON_NAME])" at bounding box center [366, 127] width 733 height 181
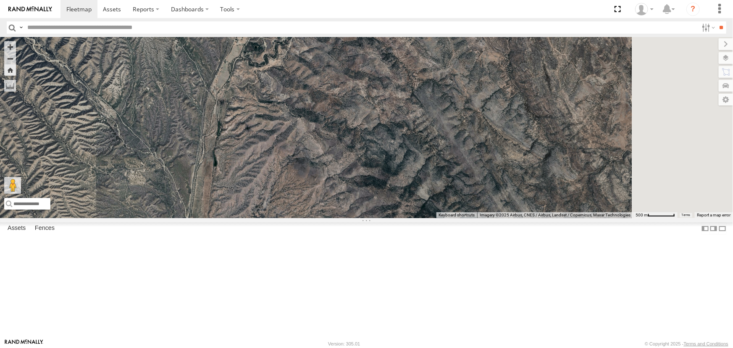
drag, startPoint x: 339, startPoint y: 263, endPoint x: 344, endPoint y: 188, distance: 74.5
click at [344, 194] on div "P13 ([PERSON_NAME])" at bounding box center [366, 127] width 733 height 181
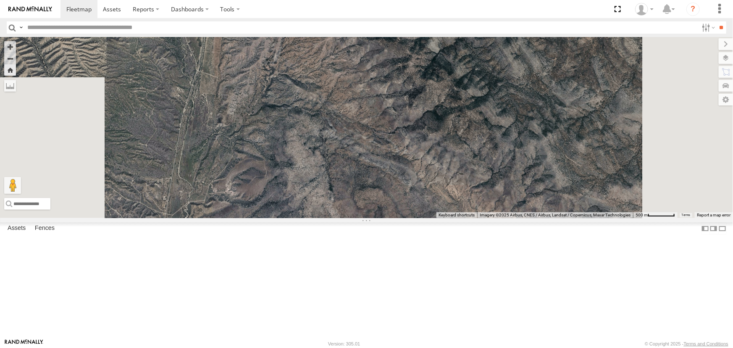
drag, startPoint x: 312, startPoint y: 239, endPoint x: 362, endPoint y: 168, distance: 86.5
click at [328, 188] on div "P13 ([PERSON_NAME])" at bounding box center [366, 127] width 733 height 181
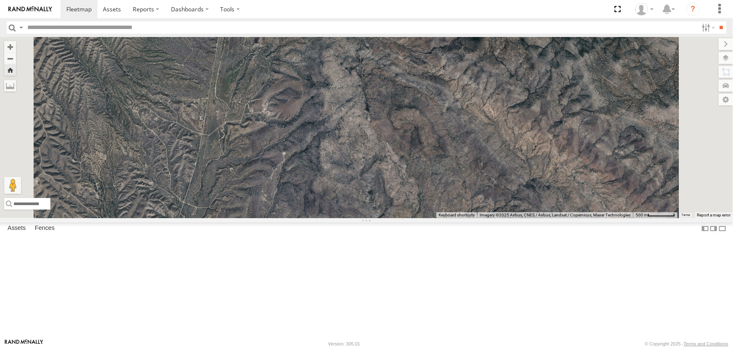
drag, startPoint x: 322, startPoint y: 250, endPoint x: 336, endPoint y: 192, distance: 59.9
click at [334, 197] on div "P13 ([PERSON_NAME])" at bounding box center [366, 127] width 733 height 181
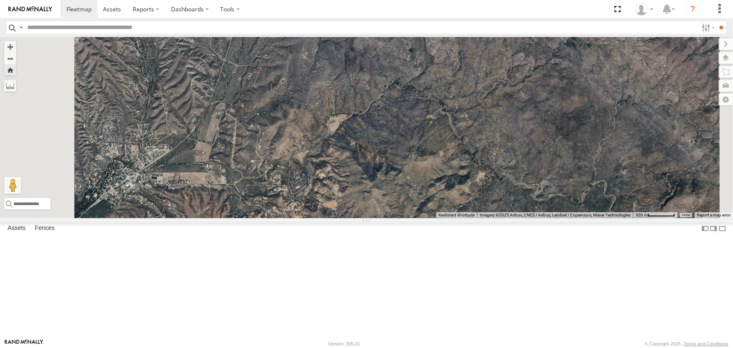
drag, startPoint x: 311, startPoint y: 227, endPoint x: 363, endPoint y: 173, distance: 74.6
click at [358, 179] on div "P13 ([PERSON_NAME])" at bounding box center [366, 127] width 733 height 181
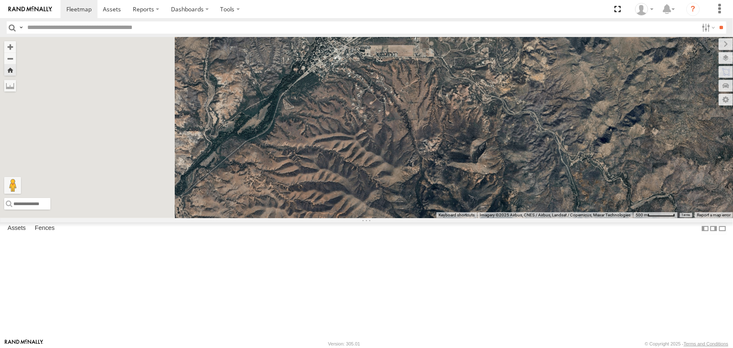
drag, startPoint x: 293, startPoint y: 228, endPoint x: 440, endPoint y: 171, distance: 157.6
click at [440, 171] on div "P13 ([PERSON_NAME])" at bounding box center [366, 127] width 733 height 181
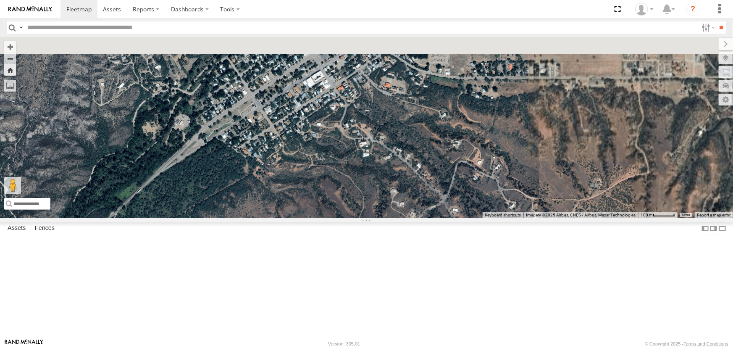
drag, startPoint x: 427, startPoint y: 186, endPoint x: 418, endPoint y: 225, distance: 40.6
click at [418, 218] on div "P13 ([PERSON_NAME])" at bounding box center [366, 127] width 733 height 181
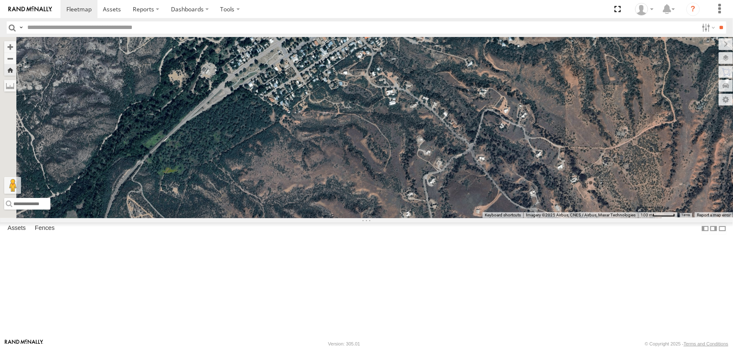
drag, startPoint x: 360, startPoint y: 228, endPoint x: 400, endPoint y: 151, distance: 86.8
click at [400, 151] on div "P13 ([PERSON_NAME])" at bounding box center [366, 127] width 733 height 181
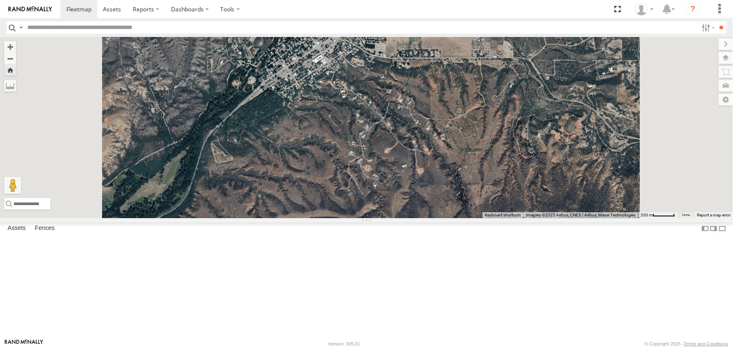
drag, startPoint x: 423, startPoint y: 145, endPoint x: 334, endPoint y: 332, distance: 207.4
click at [337, 218] on div "P13 ([PERSON_NAME])" at bounding box center [366, 127] width 733 height 181
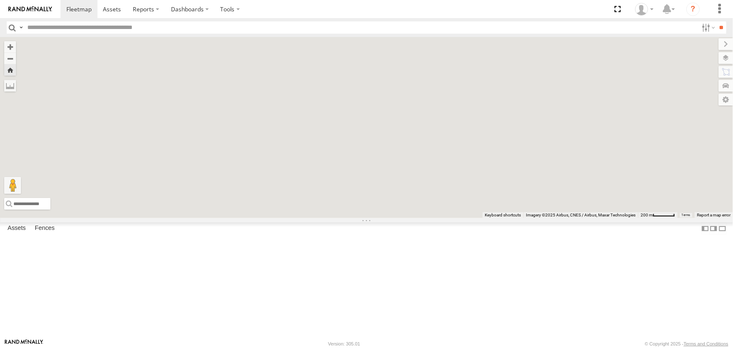
drag, startPoint x: 347, startPoint y: 239, endPoint x: 343, endPoint y: 143, distance: 96.3
click at [343, 143] on div "P13 ([PERSON_NAME])" at bounding box center [366, 127] width 733 height 181
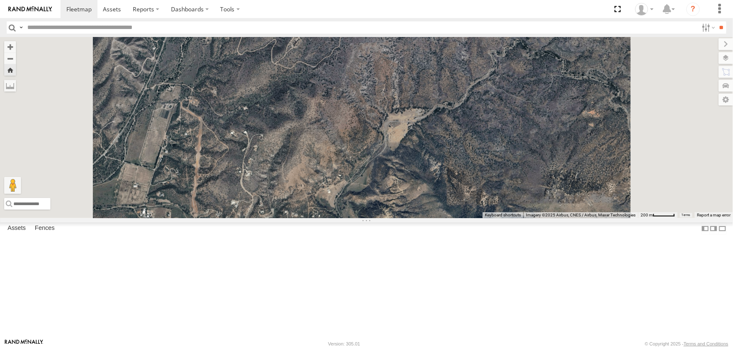
click at [0, 0] on div "P13 ([PERSON_NAME])" at bounding box center [0, 0] width 0 height 0
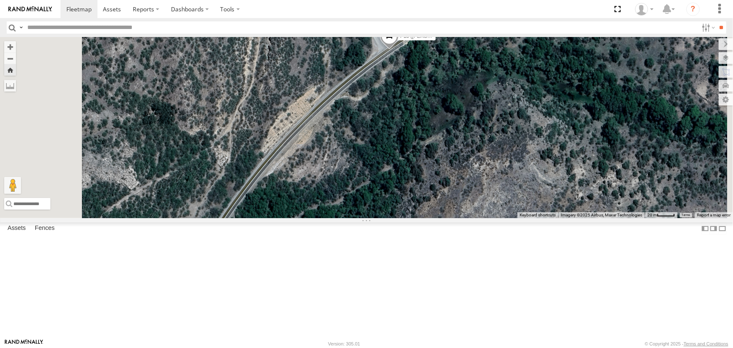
drag, startPoint x: 430, startPoint y: 237, endPoint x: 453, endPoint y: 158, distance: 82.2
click at [453, 158] on div "P13 ([PERSON_NAME])" at bounding box center [366, 127] width 733 height 181
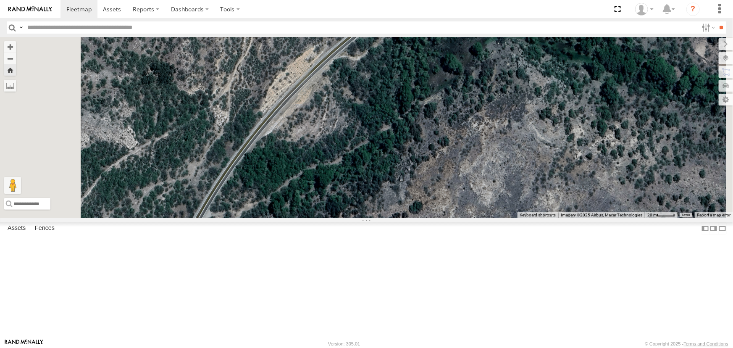
drag, startPoint x: 396, startPoint y: 184, endPoint x: 405, endPoint y: 138, distance: 46.1
click at [405, 138] on div "P13 ([PERSON_NAME])" at bounding box center [366, 127] width 733 height 181
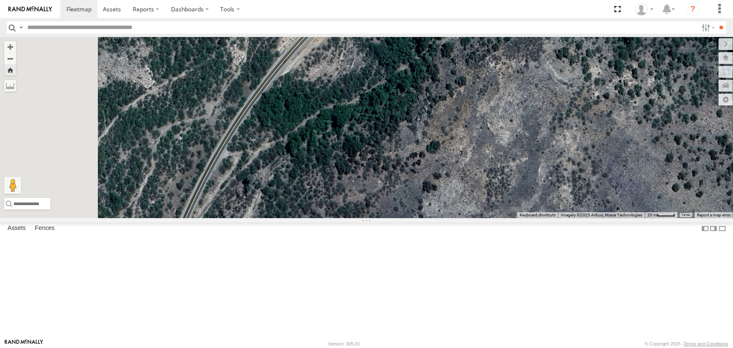
drag, startPoint x: 315, startPoint y: 276, endPoint x: 363, endPoint y: 162, distance: 124.1
click at [361, 168] on div "P13 ([PERSON_NAME])" at bounding box center [366, 127] width 733 height 181
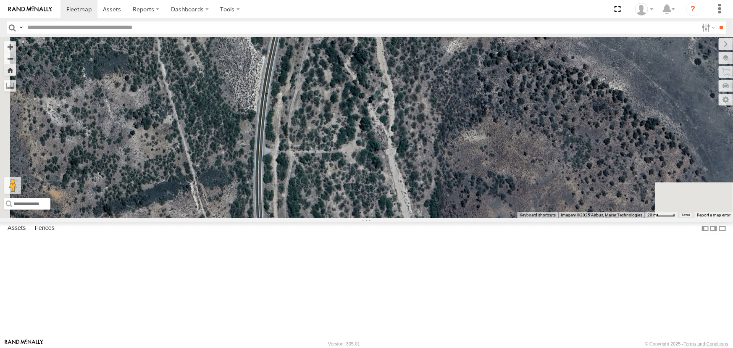
drag, startPoint x: 367, startPoint y: 200, endPoint x: 339, endPoint y: 124, distance: 80.3
click at [339, 130] on div "P13 ([PERSON_NAME])" at bounding box center [366, 127] width 733 height 181
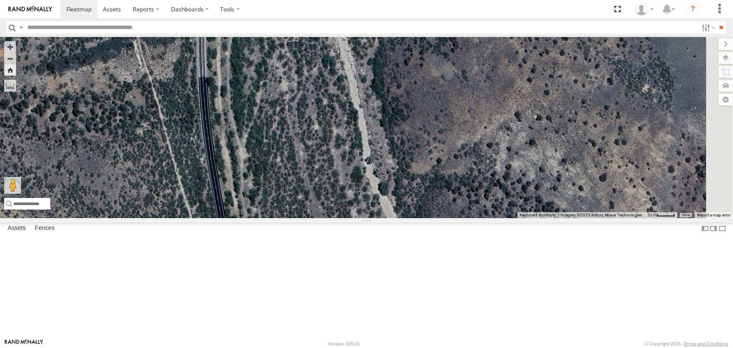
drag, startPoint x: 320, startPoint y: 223, endPoint x: 280, endPoint y: 161, distance: 73.3
click at [281, 164] on div "P13 ([PERSON_NAME])" at bounding box center [366, 127] width 733 height 181
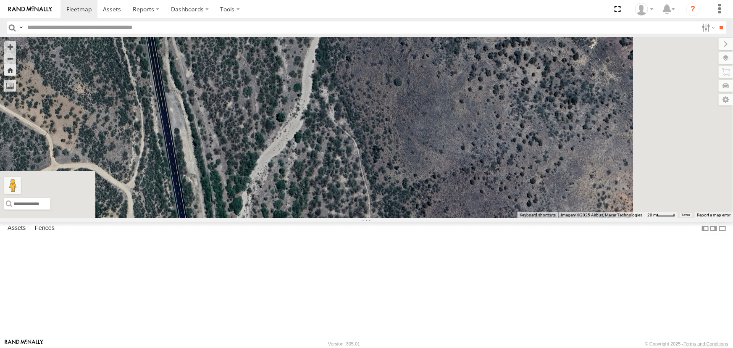
drag, startPoint x: 298, startPoint y: 233, endPoint x: 299, endPoint y: 149, distance: 84.4
click at [299, 149] on div "P13 ([PERSON_NAME])" at bounding box center [366, 127] width 733 height 181
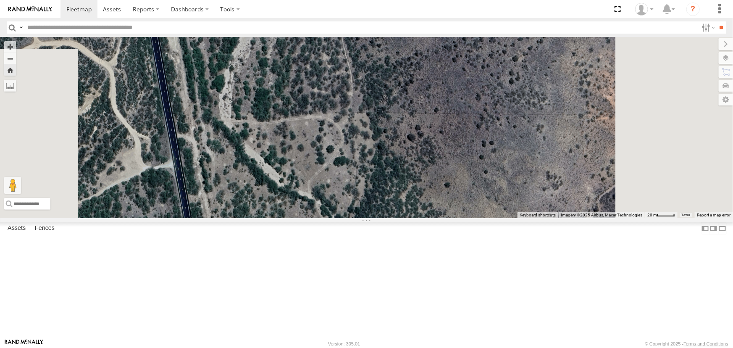
drag, startPoint x: 302, startPoint y: 250, endPoint x: 280, endPoint y: 149, distance: 103.7
click at [281, 163] on div "P13 ([PERSON_NAME])" at bounding box center [366, 127] width 733 height 181
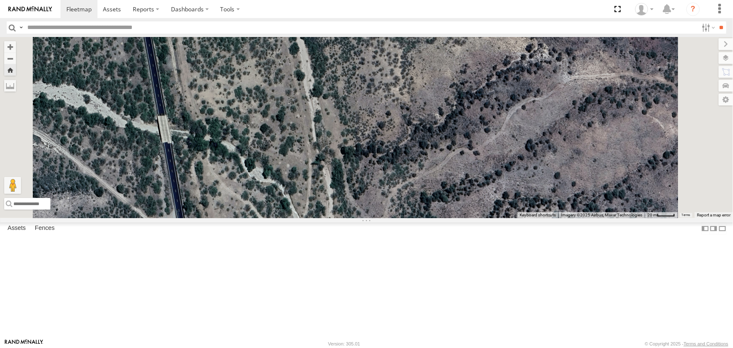
drag, startPoint x: 284, startPoint y: 234, endPoint x: 265, endPoint y: 146, distance: 90.6
click at [265, 146] on div "P13 ([PERSON_NAME])" at bounding box center [366, 127] width 733 height 181
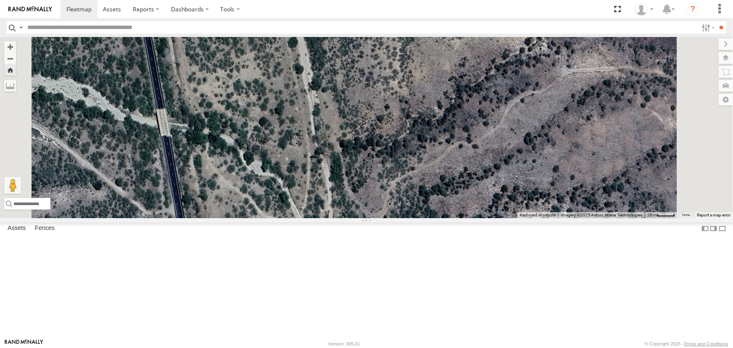
drag, startPoint x: 281, startPoint y: 233, endPoint x: 264, endPoint y: 143, distance: 91.5
click at [262, 150] on div "P13 ([PERSON_NAME])" at bounding box center [366, 127] width 733 height 181
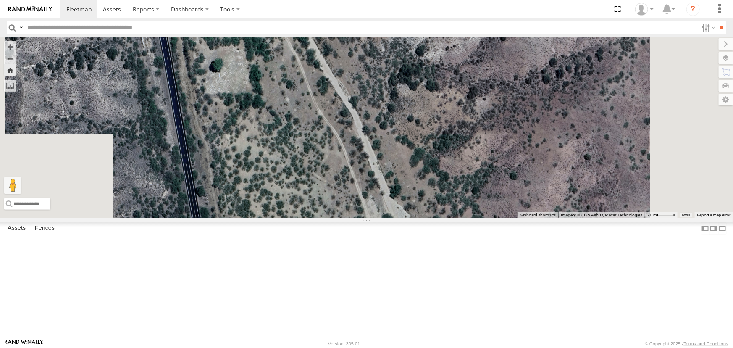
drag, startPoint x: 265, startPoint y: 218, endPoint x: 290, endPoint y: 155, distance: 67.6
click at [290, 156] on div "P13 ([PERSON_NAME])" at bounding box center [366, 127] width 733 height 181
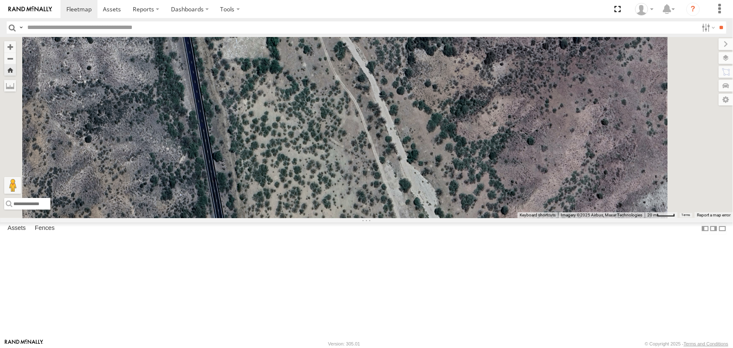
drag, startPoint x: 310, startPoint y: 223, endPoint x: 281, endPoint y: 168, distance: 62.0
click at [281, 168] on div "P13 ([PERSON_NAME])" at bounding box center [366, 127] width 733 height 181
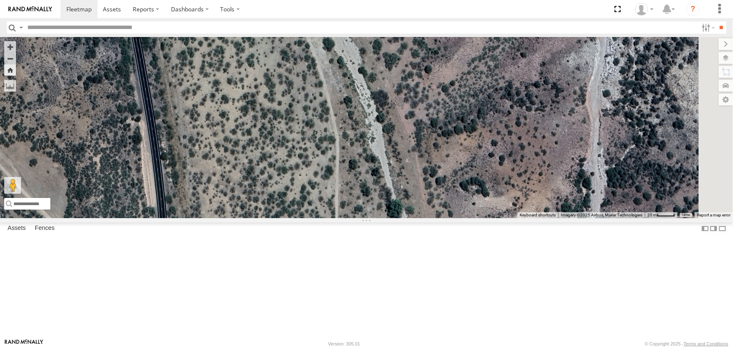
drag, startPoint x: 261, startPoint y: 227, endPoint x: 289, endPoint y: 171, distance: 62.9
click at [279, 177] on div "P13 ([PERSON_NAME])" at bounding box center [366, 127] width 733 height 181
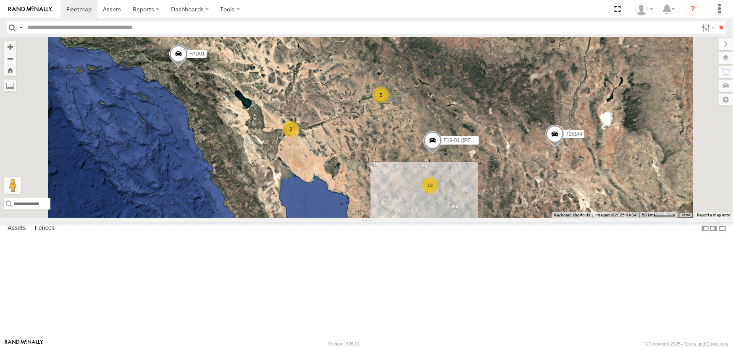
click at [0, 0] on div "F19-01 ([PERSON_NAME])" at bounding box center [0, 0] width 0 height 0
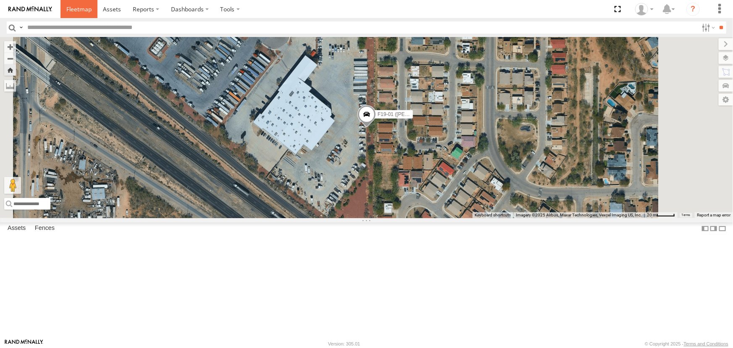
click at [75, 13] on link at bounding box center [78, 9] width 37 height 18
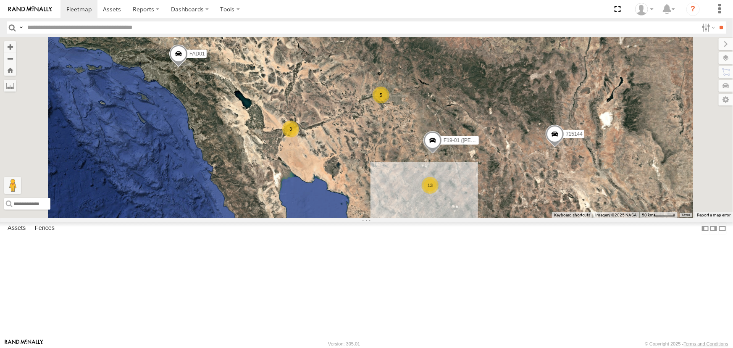
click at [0, 0] on div "FAD01" at bounding box center [0, 0] width 0 height 0
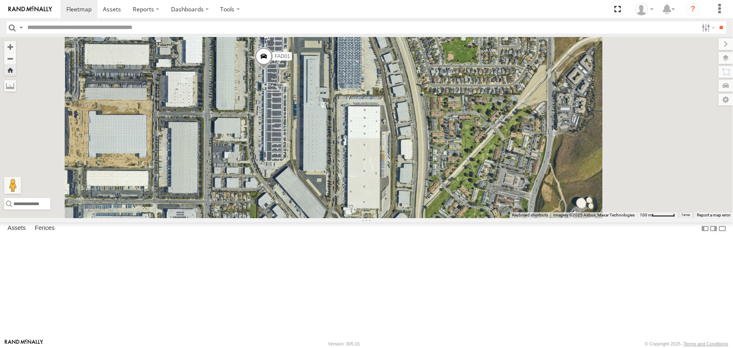
drag, startPoint x: 402, startPoint y: 244, endPoint x: 362, endPoint y: 154, distance: 98.4
click at [362, 154] on div "FAD01" at bounding box center [366, 127] width 733 height 181
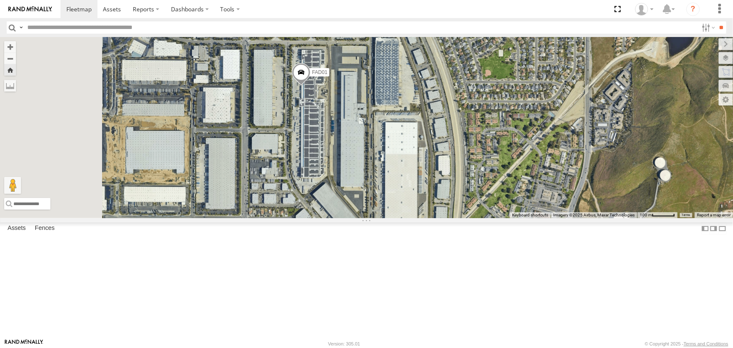
drag, startPoint x: 339, startPoint y: 157, endPoint x: 376, endPoint y: 173, distance: 41.0
click at [376, 173] on div "FAD01" at bounding box center [366, 127] width 733 height 181
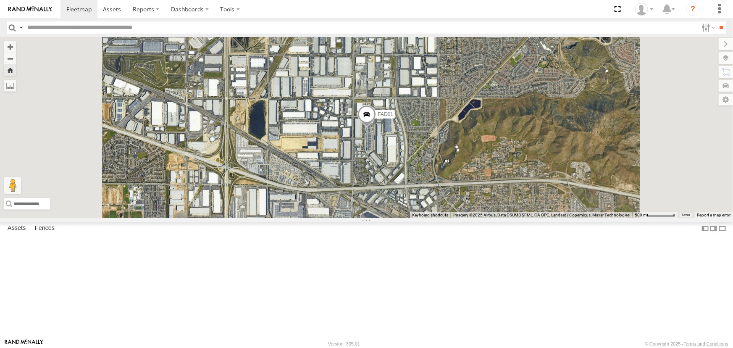
scroll to position [76, 0]
click at [0, 0] on div "P13 ([PERSON_NAME])" at bounding box center [0, 0] width 0 height 0
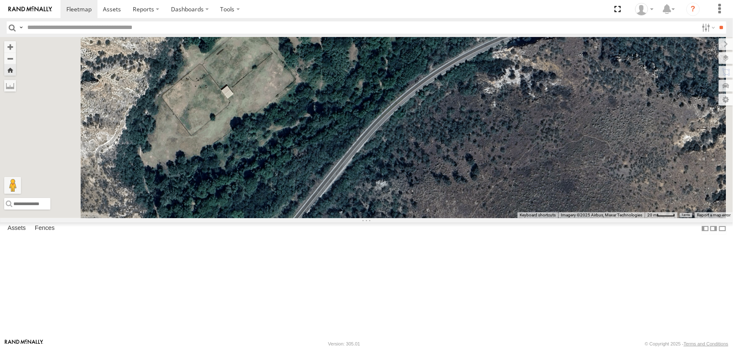
scroll to position [191, 0]
click at [0, 0] on div "All Assets" at bounding box center [0, 0] width 0 height 0
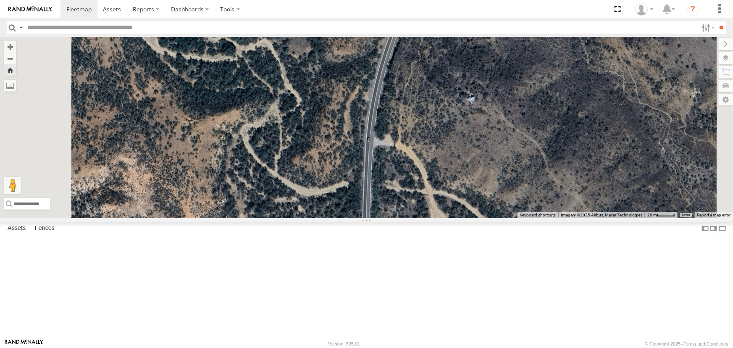
scroll to position [0, 0]
click at [85, 10] on span at bounding box center [78, 9] width 25 height 8
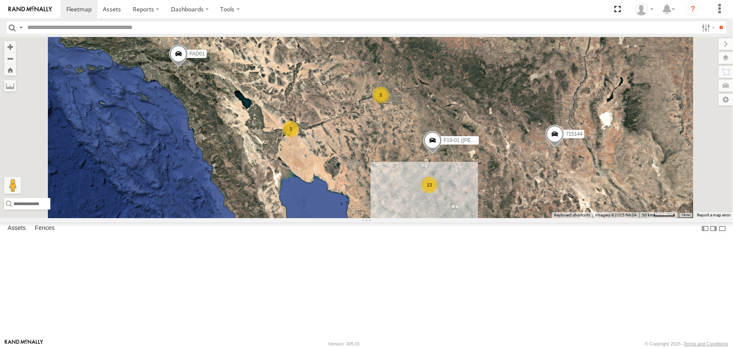
click at [0, 0] on div "FAD01" at bounding box center [0, 0] width 0 height 0
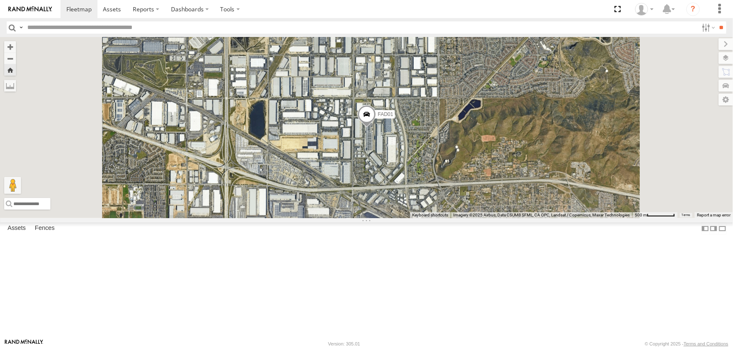
click at [0, 0] on div "P13 ([PERSON_NAME])" at bounding box center [0, 0] width 0 height 0
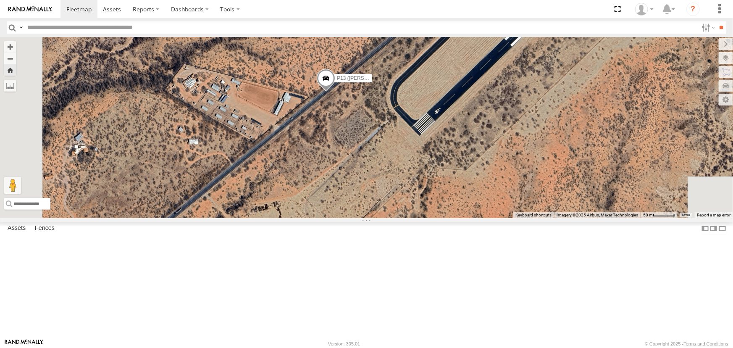
drag, startPoint x: 541, startPoint y: 236, endPoint x: 565, endPoint y: 130, distance: 107.9
click at [565, 130] on div "P13 ([PERSON_NAME])" at bounding box center [366, 127] width 733 height 181
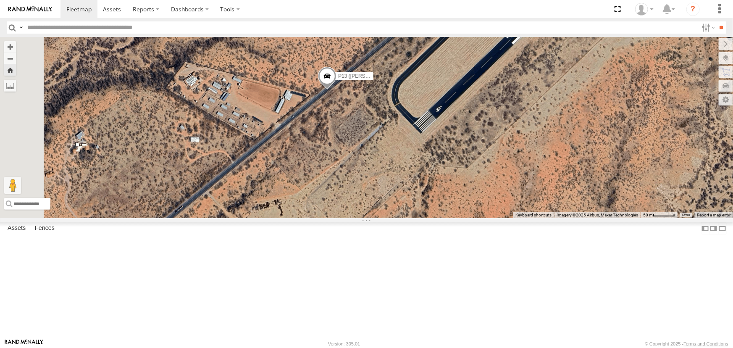
click at [336, 89] on span at bounding box center [327, 78] width 18 height 23
click at [0, 0] on div "715143" at bounding box center [0, 0] width 0 height 0
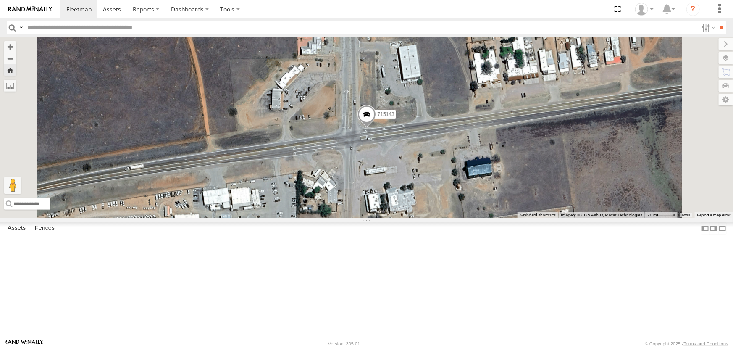
click at [0, 0] on div "P13 ([PERSON_NAME])" at bounding box center [0, 0] width 0 height 0
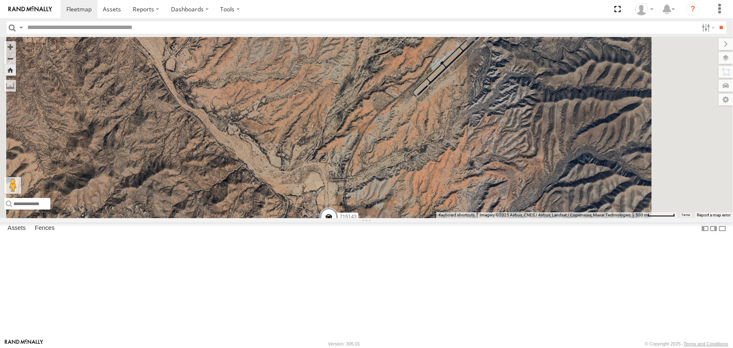
click at [0, 0] on div "All Assets" at bounding box center [0, 0] width 0 height 0
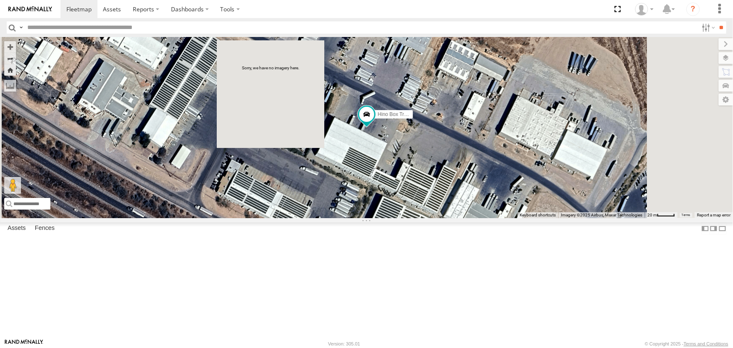
click at [380, 134] on div "Hino Box Truck" at bounding box center [366, 127] width 733 height 181
